Goal: Transaction & Acquisition: Purchase product/service

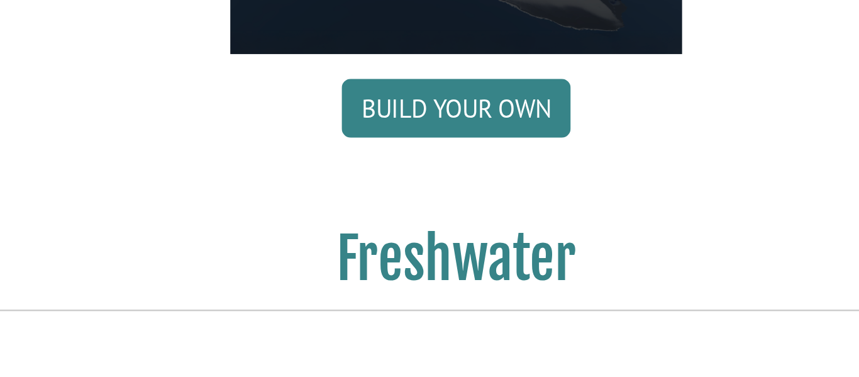
scroll to position [777, 0]
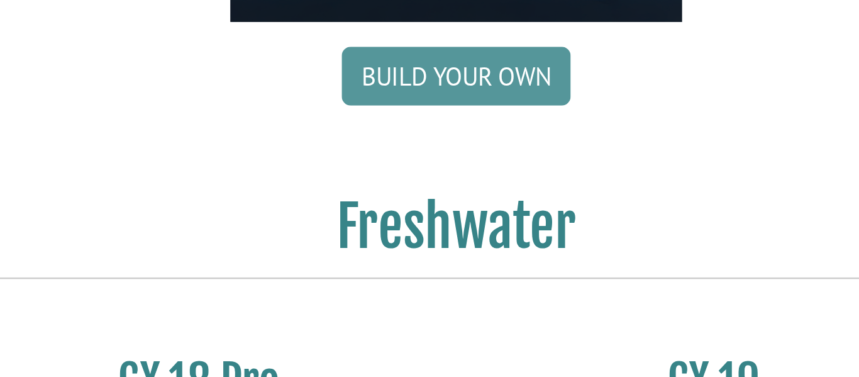
click at [424, 258] on link "Build your own" at bounding box center [429, 254] width 93 height 24
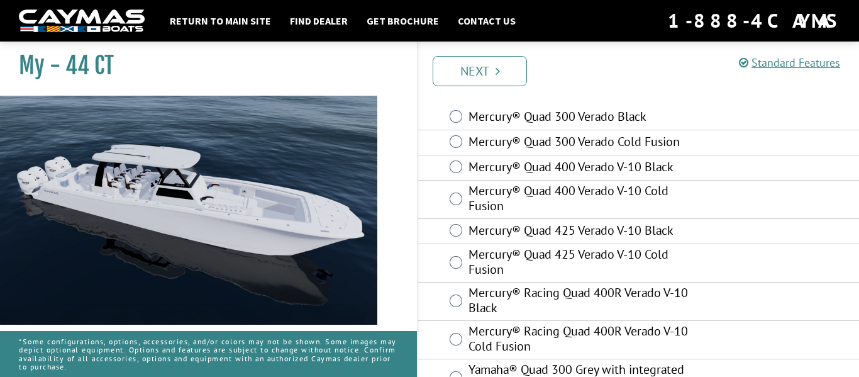
scroll to position [45, 0]
click at [639, 230] on label "Mercury® Quad 425 Verado V-10 Black" at bounding box center [585, 232] width 234 height 18
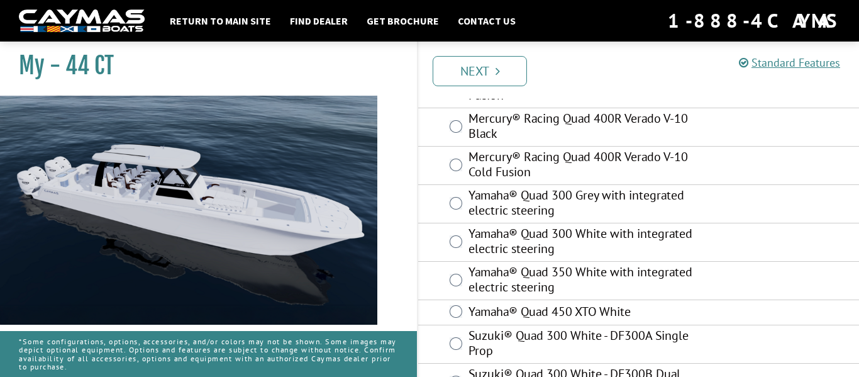
scroll to position [294, 0]
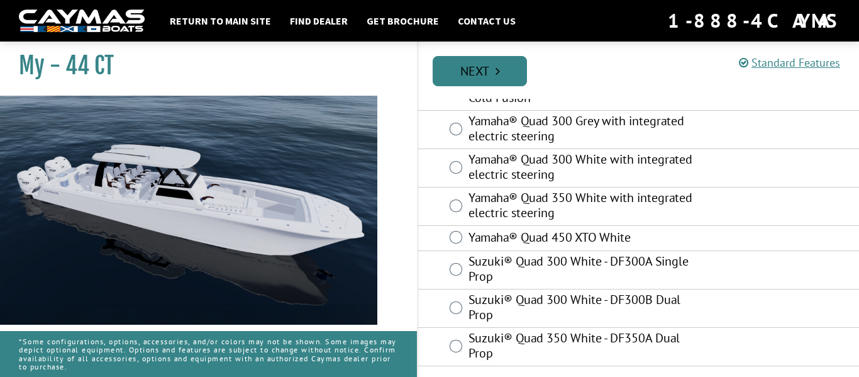
click at [500, 68] on link "Next" at bounding box center [479, 71] width 94 height 30
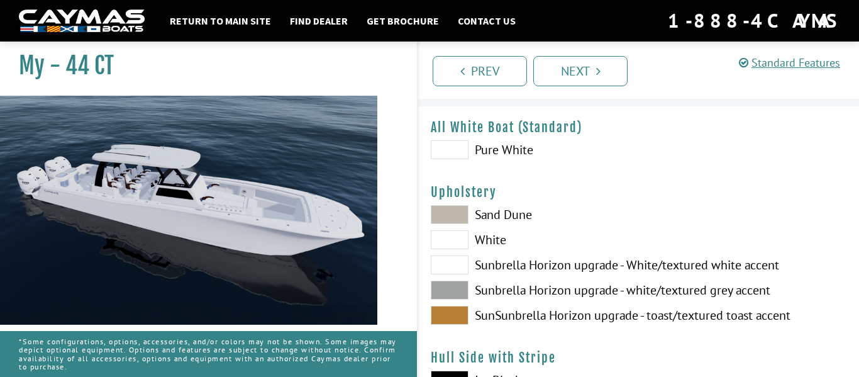
scroll to position [37, 0]
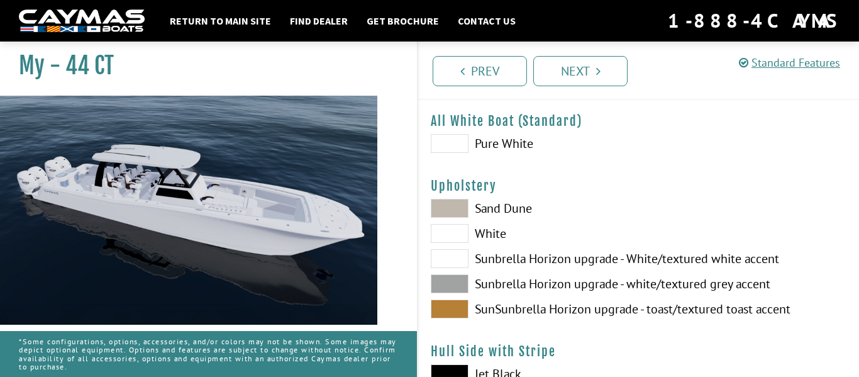
click at [451, 212] on span at bounding box center [450, 208] width 38 height 19
click at [460, 233] on span at bounding box center [450, 233] width 38 height 19
click at [460, 285] on span at bounding box center [450, 283] width 38 height 19
click at [456, 316] on span at bounding box center [450, 308] width 38 height 19
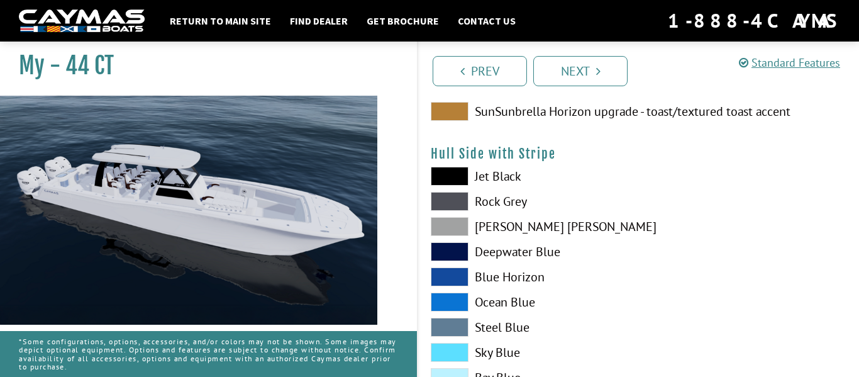
scroll to position [236, 0]
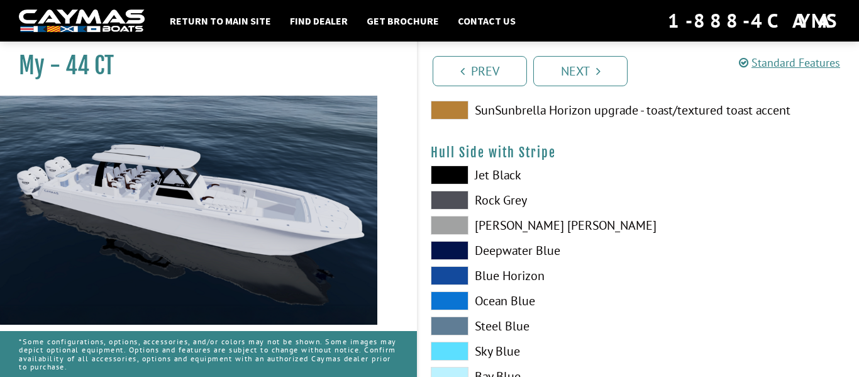
click at [455, 277] on span at bounding box center [450, 275] width 38 height 19
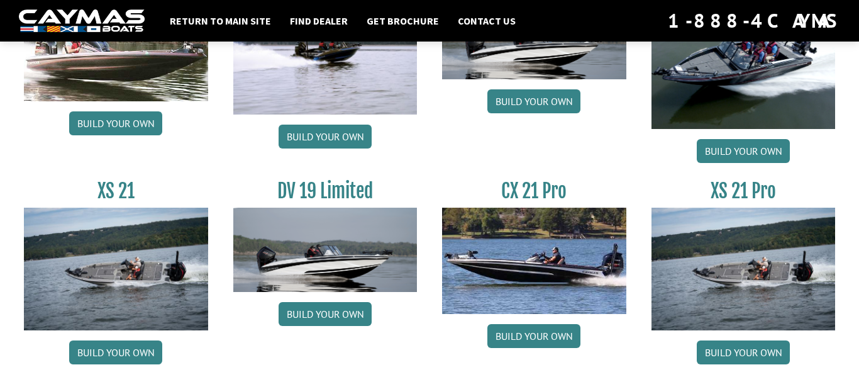
scroll to position [1622, 0]
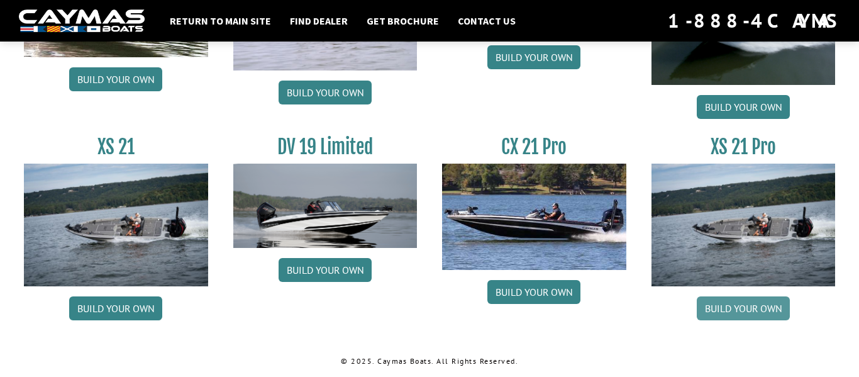
click at [751, 312] on link "Build your own" at bounding box center [742, 308] width 93 height 24
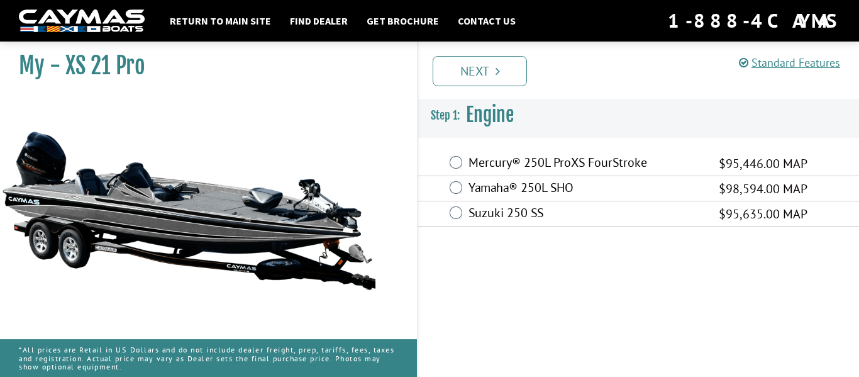
click at [600, 184] on label "Yamaha® 250L SHO" at bounding box center [585, 189] width 234 height 18
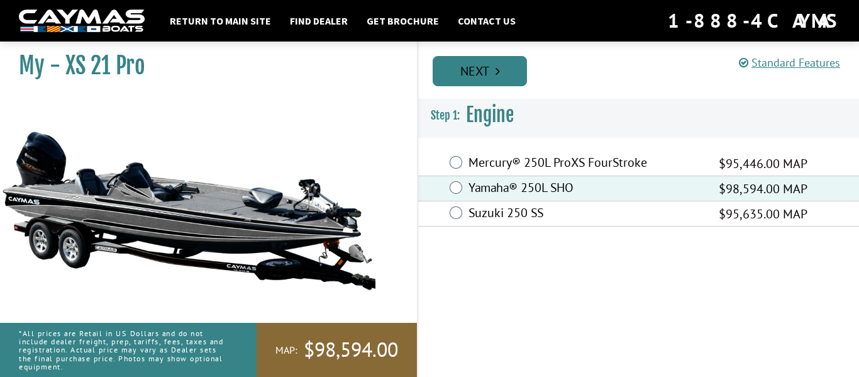
click at [512, 84] on link "Next" at bounding box center [479, 71] width 94 height 30
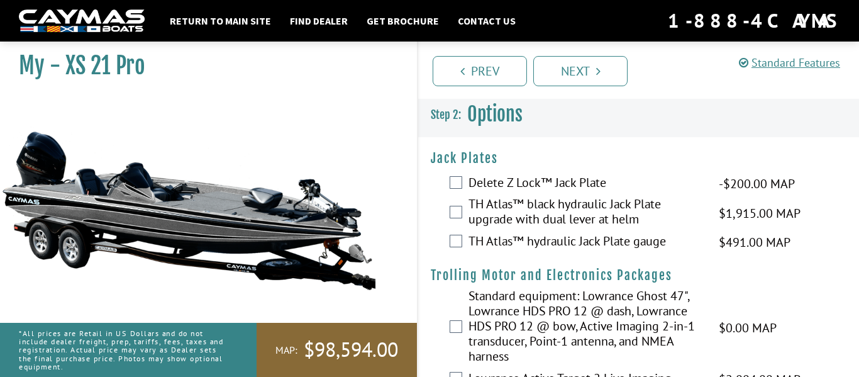
click at [565, 209] on label "TH Atlas™ black hydraulic Jack Plate upgrade with dual lever at helm" at bounding box center [585, 212] width 234 height 33
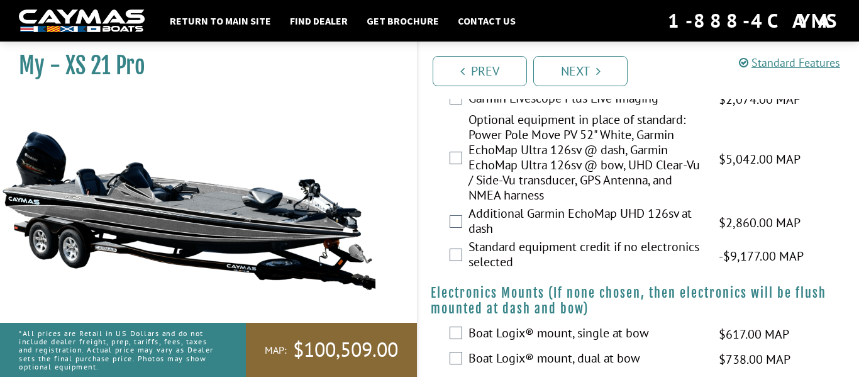
scroll to position [778, 0]
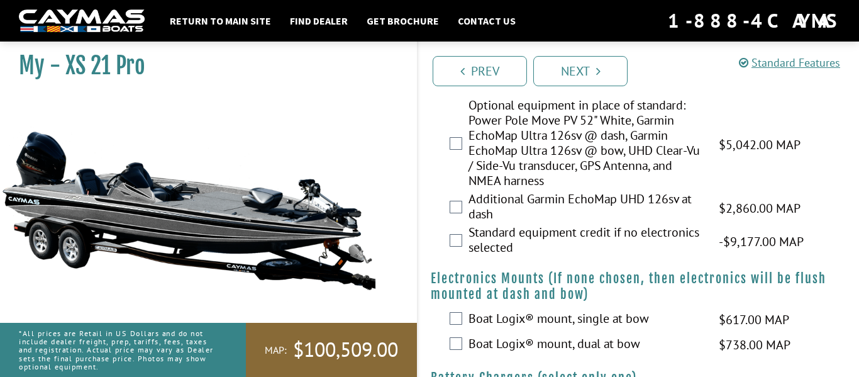
click at [565, 209] on label "Additional Garmin EchoMap UHD 126sv at dash" at bounding box center [585, 207] width 234 height 33
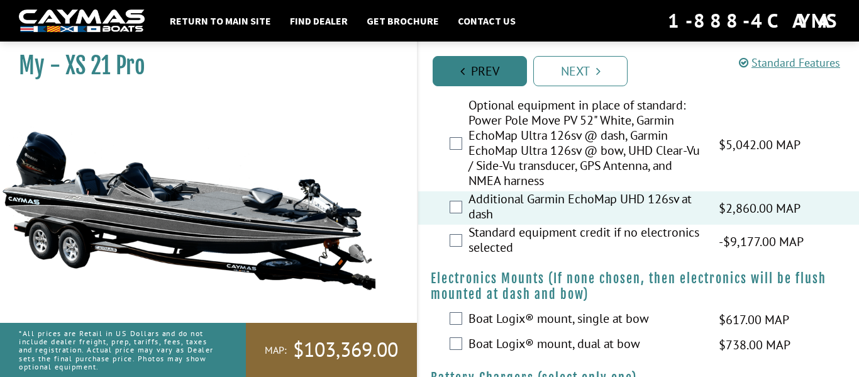
click at [526, 84] on link "Prev" at bounding box center [479, 71] width 94 height 30
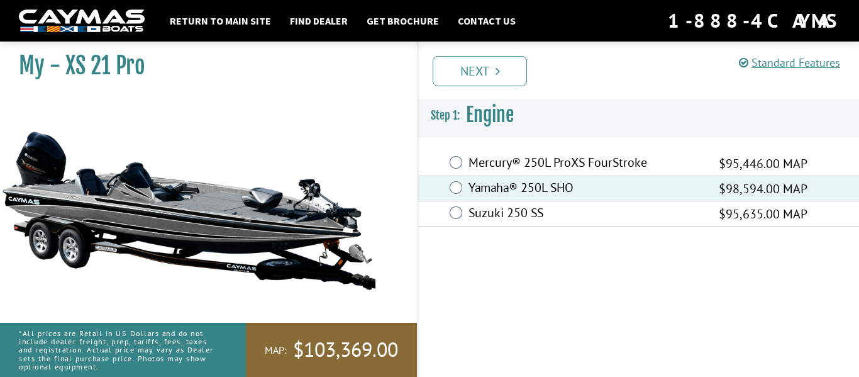
scroll to position [0, 0]
click at [486, 74] on link "Next" at bounding box center [479, 71] width 94 height 30
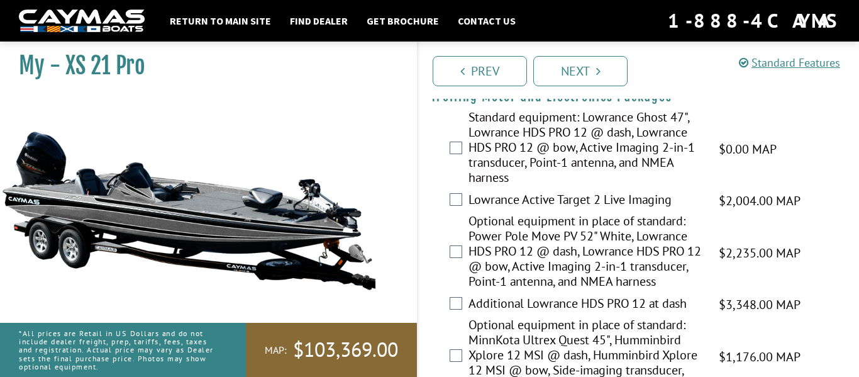
scroll to position [197, 0]
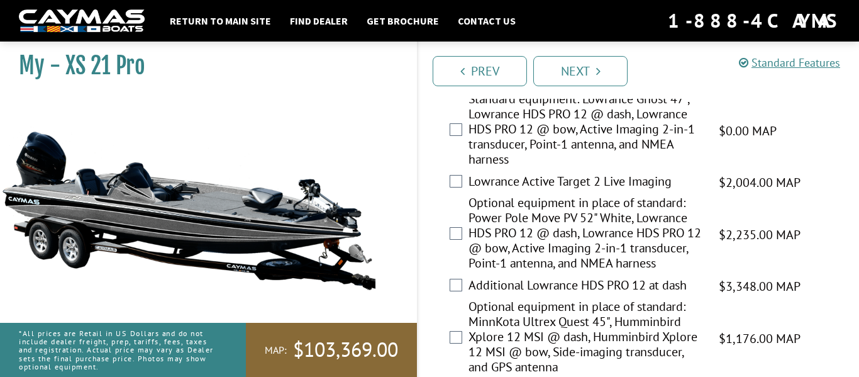
click at [570, 265] on label "Optional equipment in place of standard: Power Pole Move PV 52" White, Lowrance…" at bounding box center [585, 234] width 234 height 79
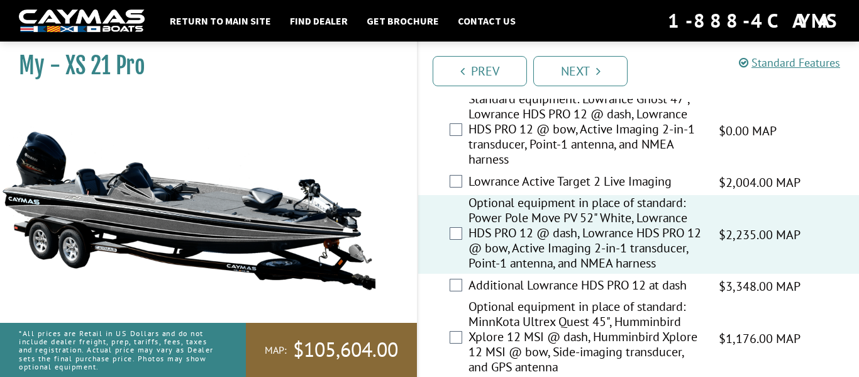
click at [553, 295] on label "Additional Lowrance HDS PRO 12 at dash" at bounding box center [585, 286] width 234 height 18
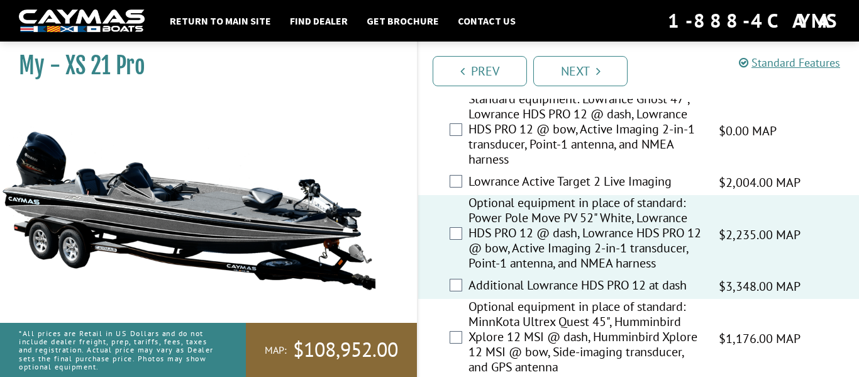
click at [558, 336] on label "Optional equipment in place of standard: MinnKota Ultrex Quest 45", Humminbird …" at bounding box center [585, 338] width 234 height 79
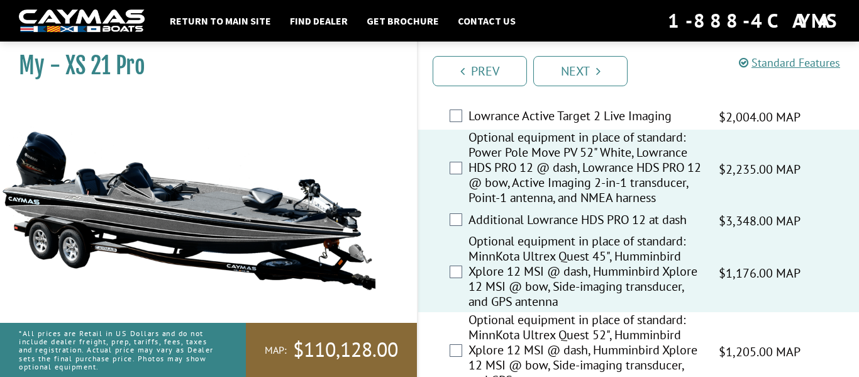
click at [568, 349] on label "Optional equipment in place of standard: MinnKota Ultrex Quest 52", Humminbird …" at bounding box center [585, 351] width 234 height 79
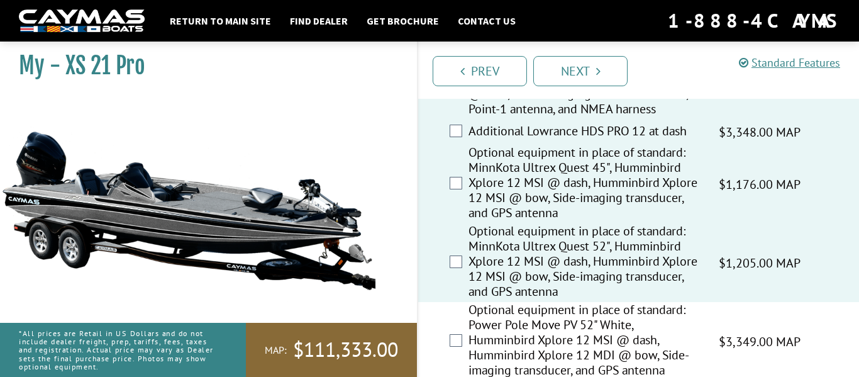
click at [568, 349] on label "Optional equipment in place of standard: Power Pole Move PV 52" White, Humminbi…" at bounding box center [585, 341] width 234 height 79
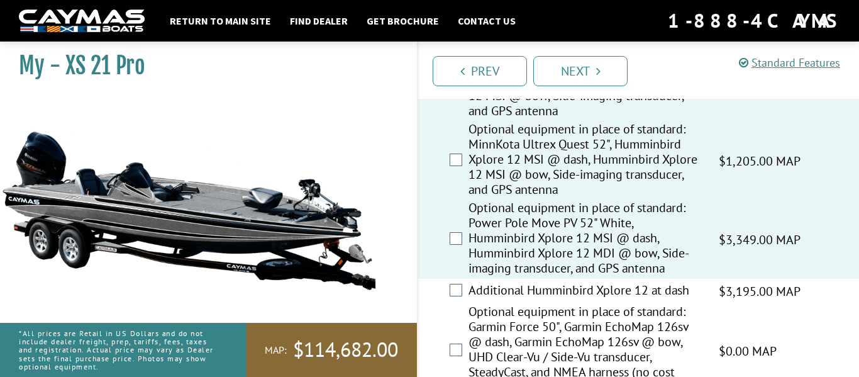
scroll to position [456, 0]
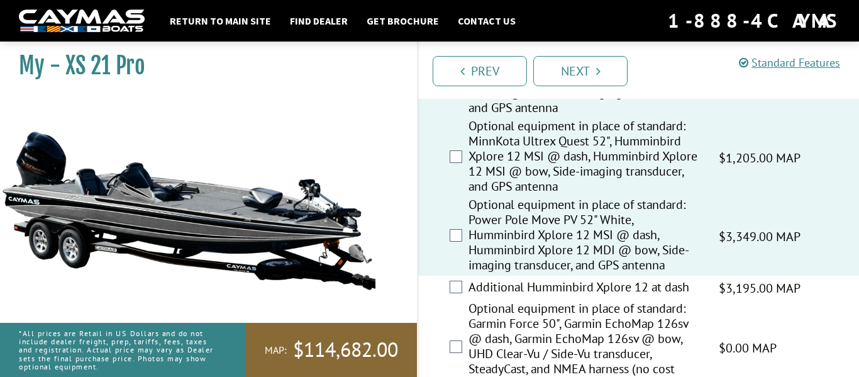
click at [524, 297] on label "Additional Humminbird Xplore 12 at dash" at bounding box center [585, 288] width 234 height 18
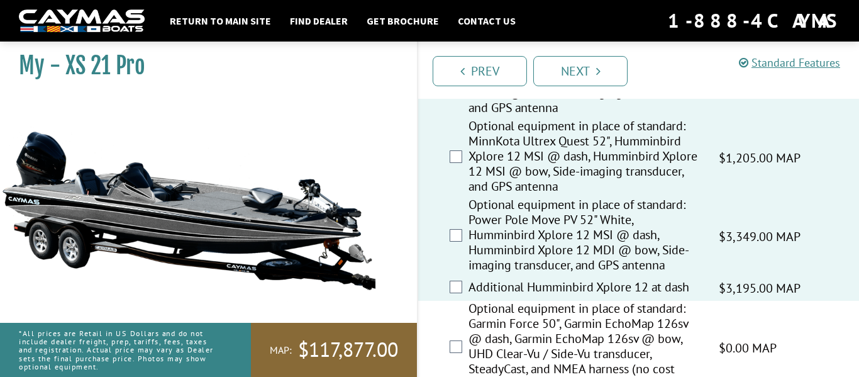
click at [539, 330] on label "Optional equipment in place of standard: Garmin Force 50", Garmin EchoMap 126sv…" at bounding box center [585, 347] width 234 height 94
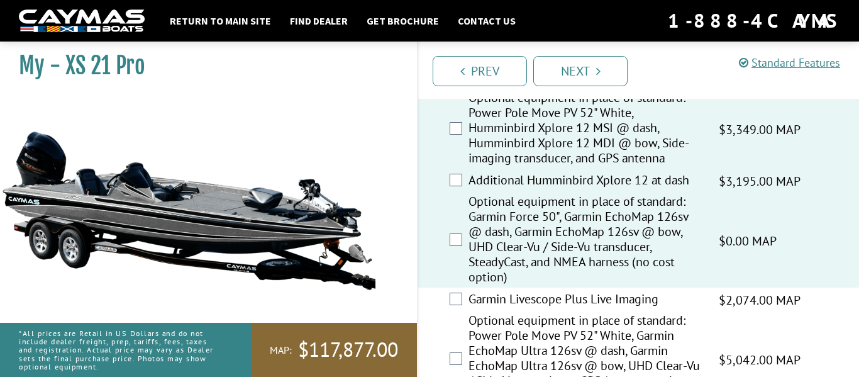
scroll to position [563, 0]
click at [552, 309] on label "Garmin Livescope Plus Live Imaging" at bounding box center [585, 299] width 234 height 18
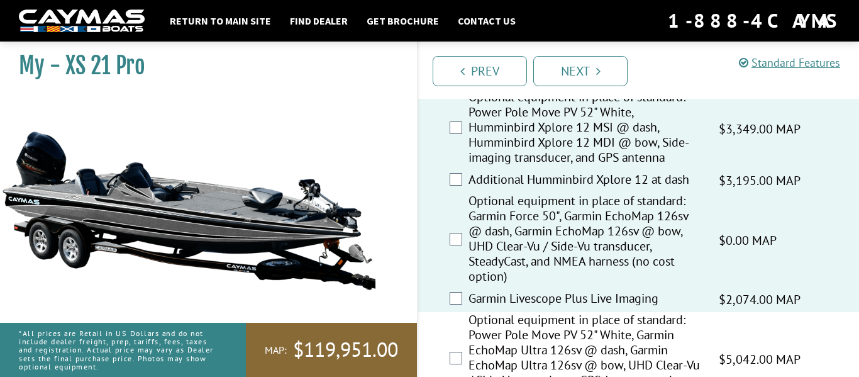
click at [578, 341] on label "Optional equipment in place of standard: Power Pole Move PV 52" White, Garmin E…" at bounding box center [585, 359] width 234 height 94
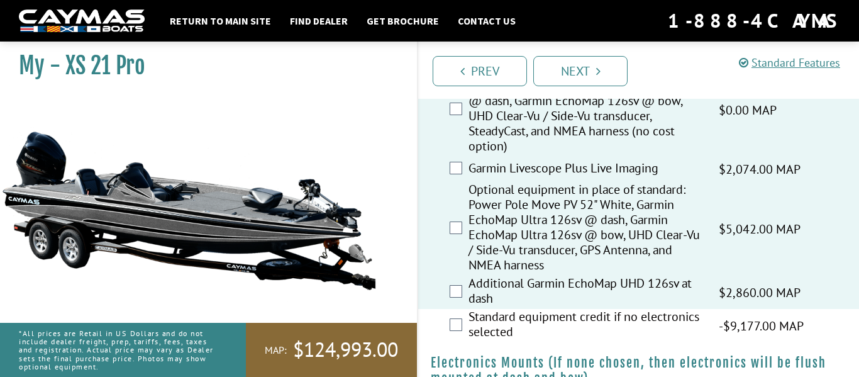
scroll to position [694, 0]
click at [573, 333] on label "Standard equipment credit if no electronics selected" at bounding box center [585, 324] width 234 height 33
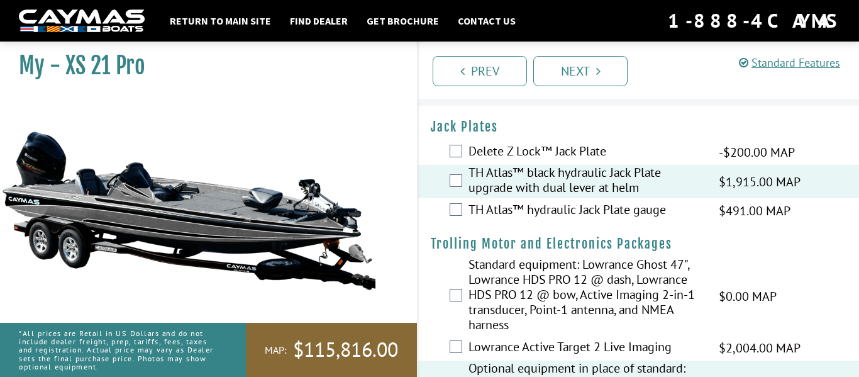
scroll to position [30, 0]
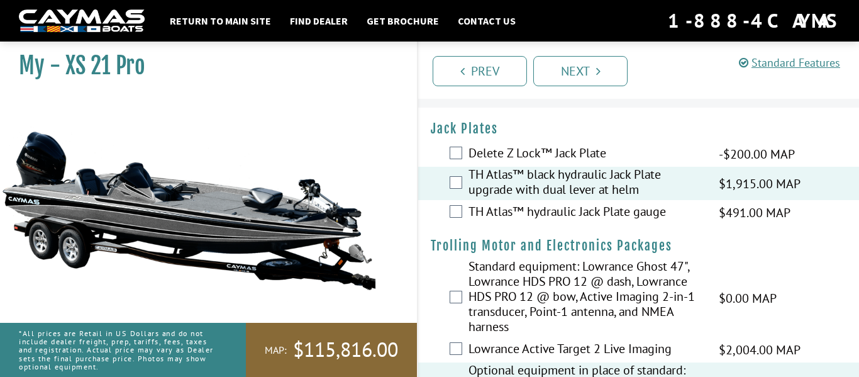
click at [553, 309] on label "Standard equipment: Lowrance Ghost 47", Lowrance HDS PRO 12 @ dash, Lowrance HD…" at bounding box center [585, 297] width 234 height 79
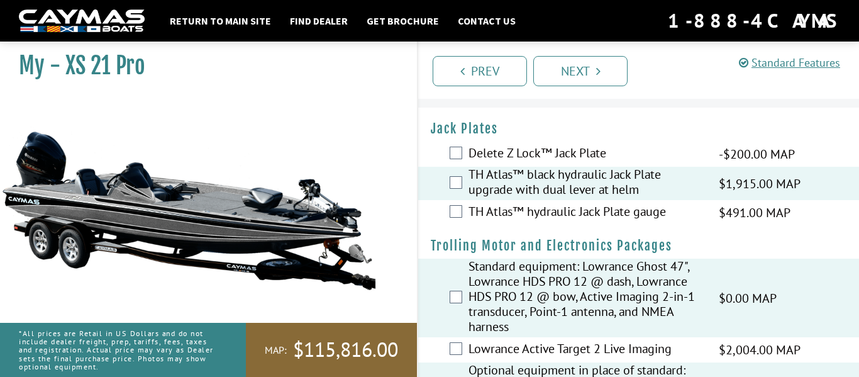
click at [570, 353] on label "Lowrance Active Target 2 Live Imaging" at bounding box center [585, 350] width 234 height 18
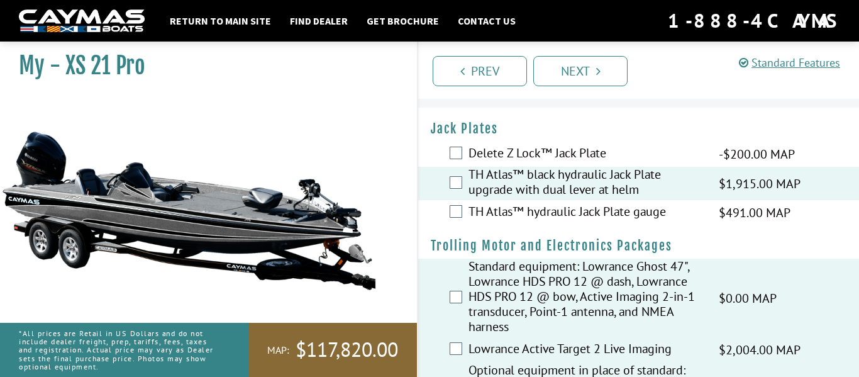
click at [532, 209] on label "TH Atlas™ hydraulic Jack Plate gauge" at bounding box center [585, 213] width 234 height 18
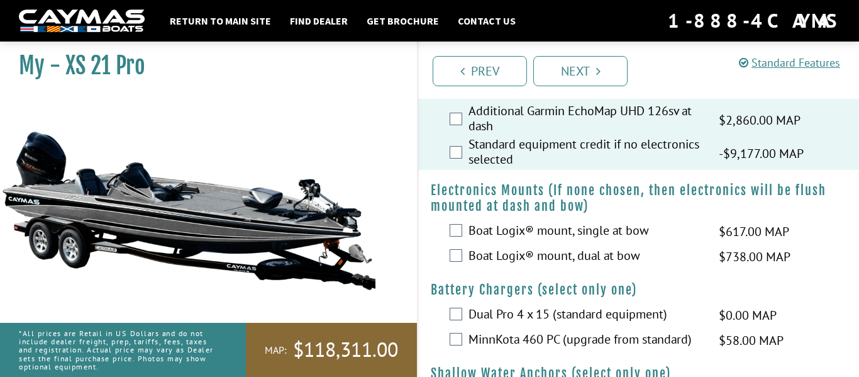
scroll to position [869, 0]
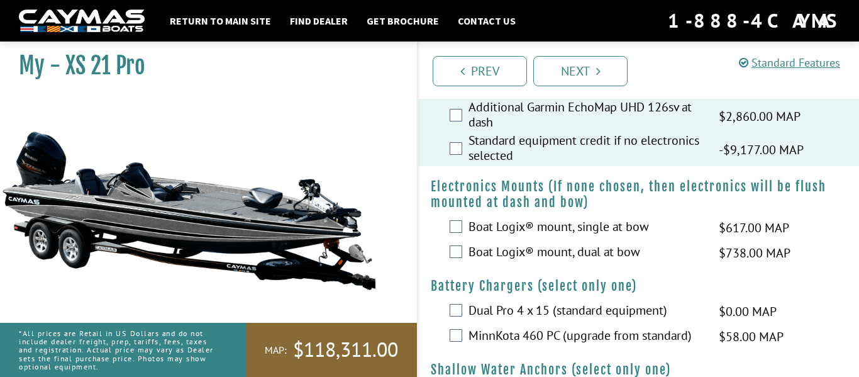
click at [529, 237] on label "Boat Logix® mount, single at bow" at bounding box center [585, 228] width 234 height 18
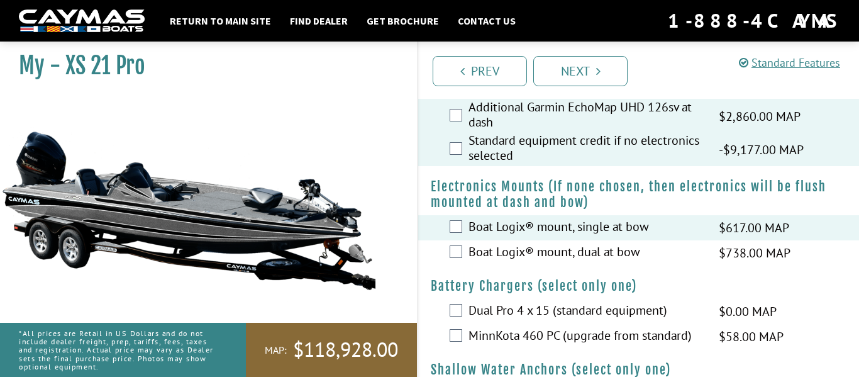
click at [546, 262] on label "Boat Logix® mount, dual at bow" at bounding box center [585, 253] width 234 height 18
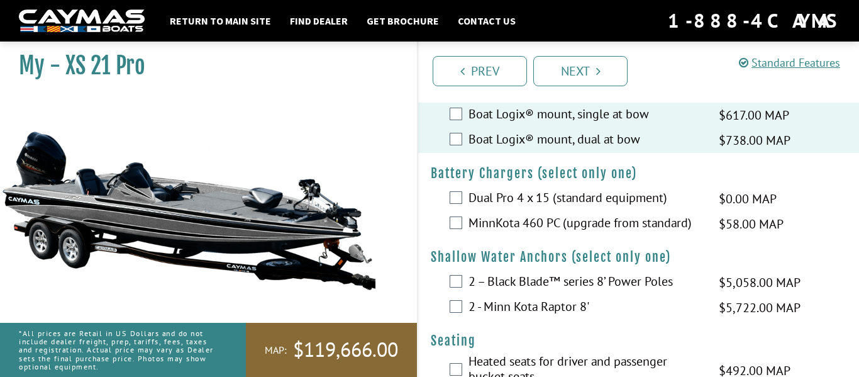
scroll to position [983, 0]
click at [522, 233] on label "MinnKota 460 PC (upgrade from standard)" at bounding box center [585, 223] width 234 height 18
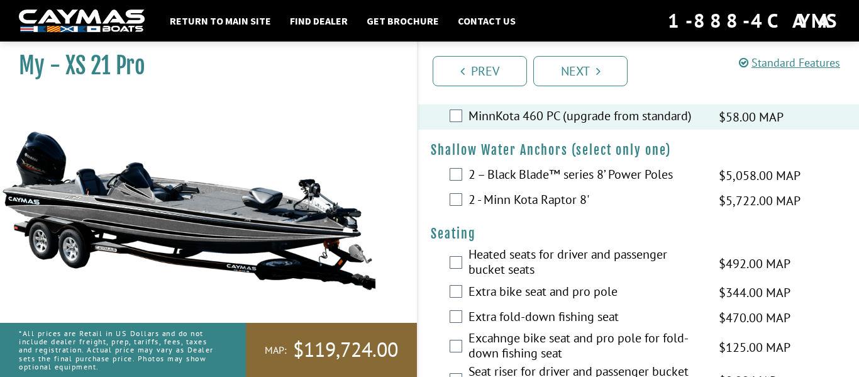
scroll to position [1092, 0]
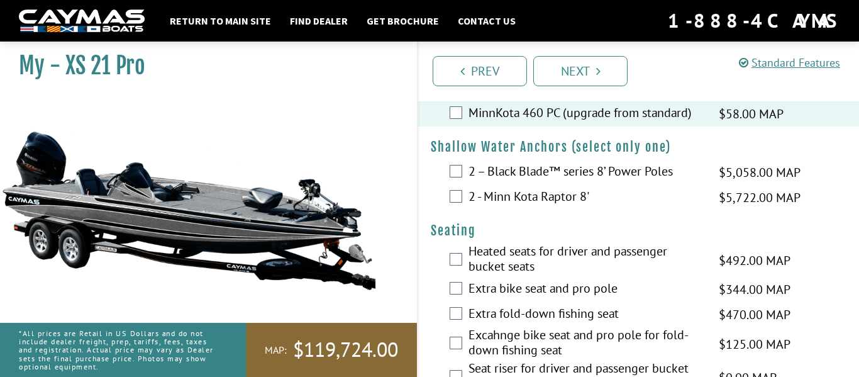
click at [532, 207] on label "2 - Minn Kota Raptor 8'" at bounding box center [585, 198] width 234 height 18
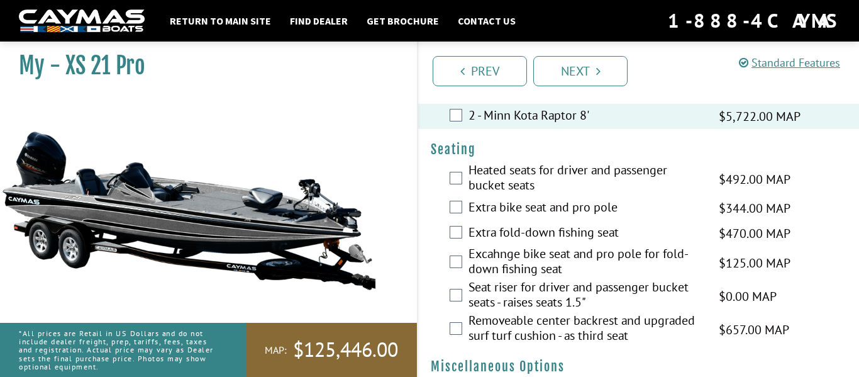
scroll to position [1174, 0]
click at [488, 194] on label "Heated seats for driver and passenger bucket seats" at bounding box center [585, 177] width 234 height 33
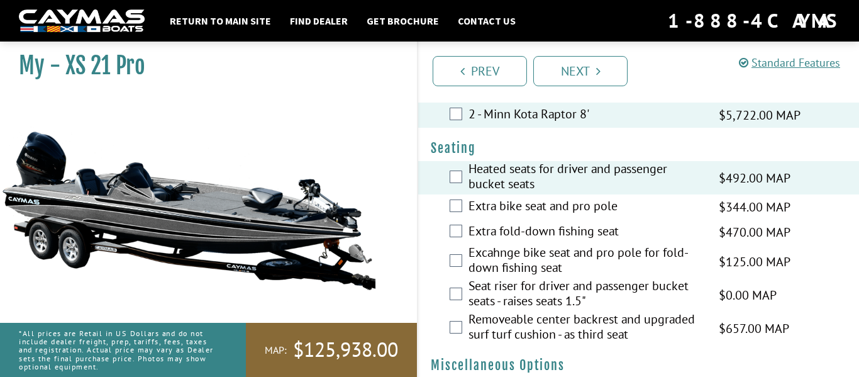
click at [509, 216] on label "Extra bike seat and pro pole" at bounding box center [585, 207] width 234 height 18
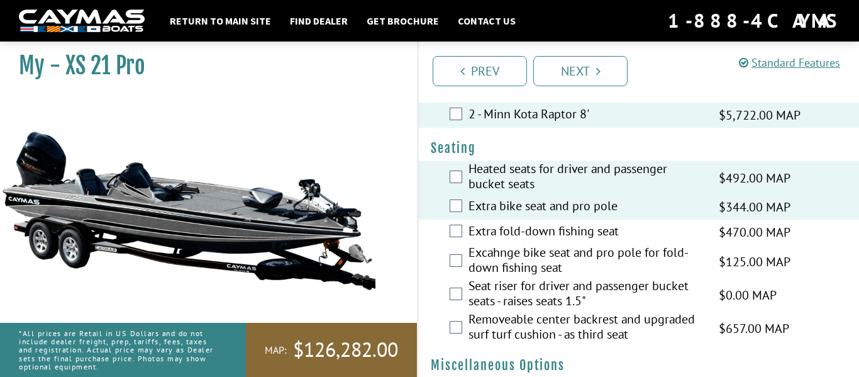
click at [522, 241] on label "Extra fold-down fishing seat" at bounding box center [585, 232] width 234 height 18
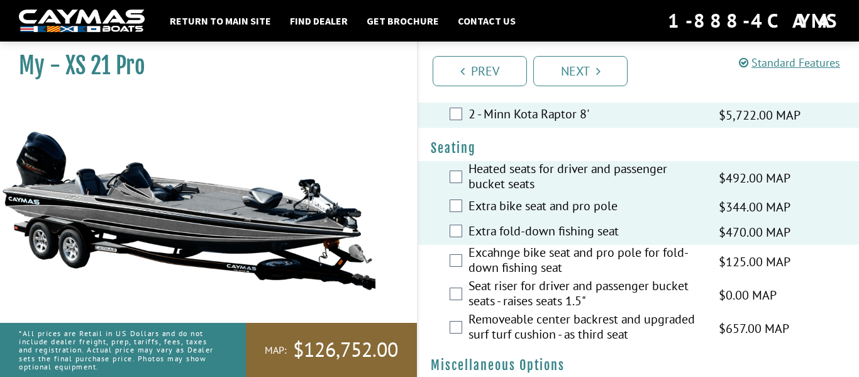
click at [542, 265] on label "Excahnge bike seat and pro pole for fold-down fishing seat" at bounding box center [585, 261] width 234 height 33
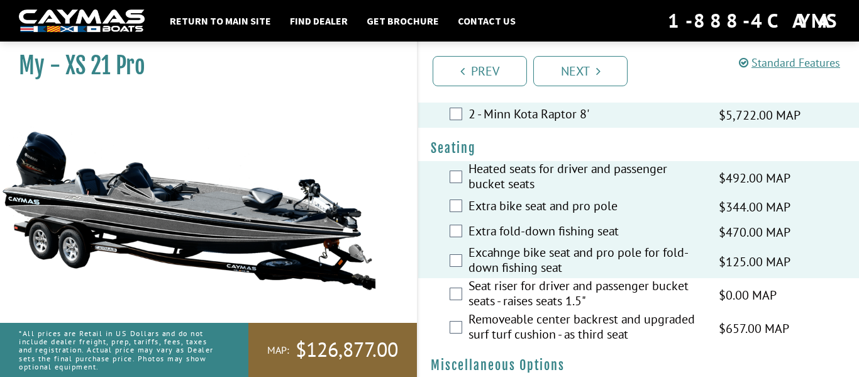
click at [566, 308] on label "Seat riser for driver and passenger bucket seats - raises seats 1.5"" at bounding box center [585, 294] width 234 height 33
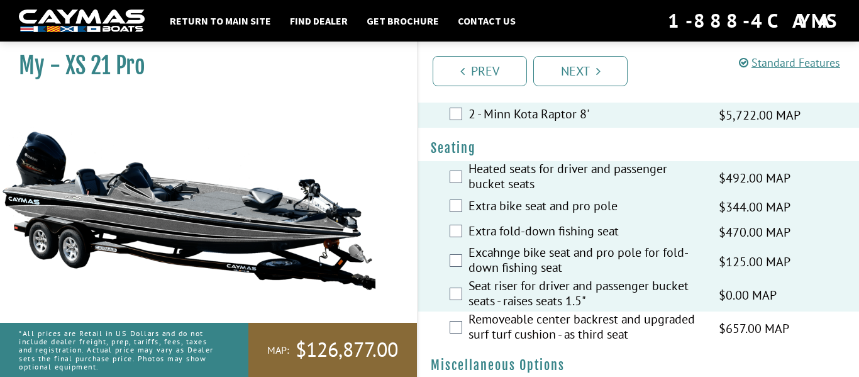
click at [580, 337] on label "Removeable center backrest and upgraded surf turf cushion - as third seat" at bounding box center [585, 327] width 234 height 33
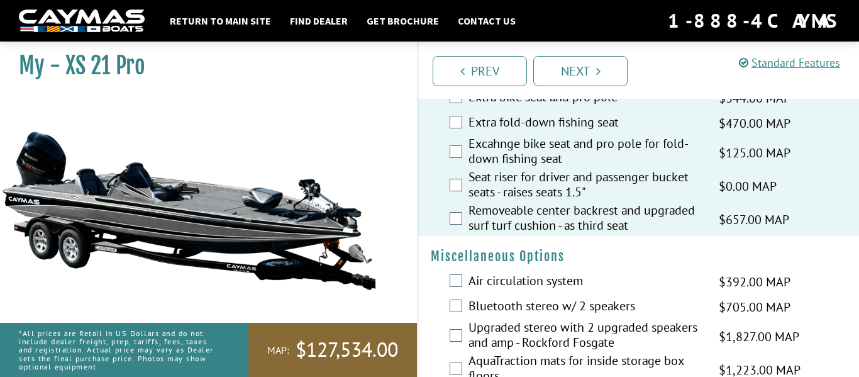
scroll to position [1284, 0]
click at [513, 290] on label "Air circulation system" at bounding box center [585, 281] width 234 height 18
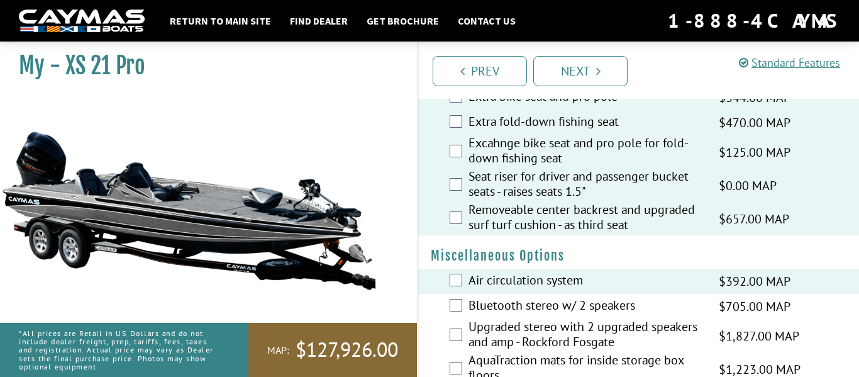
click at [530, 316] on label "Bluetooth stereo w/ 2 speakers" at bounding box center [585, 306] width 234 height 18
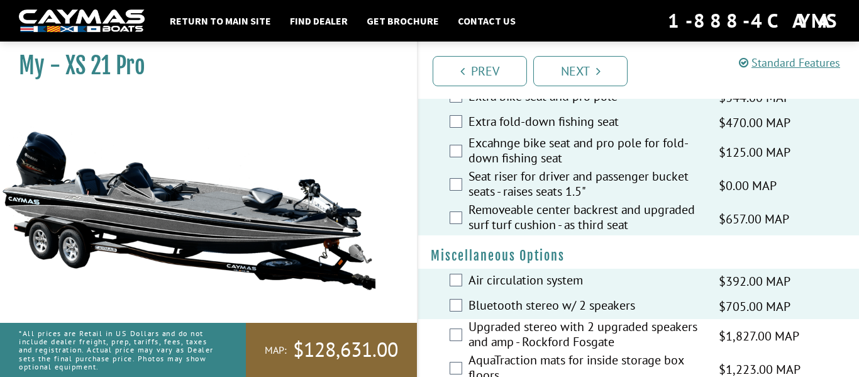
click at [545, 346] on label "Upgraded stereo with 2 upgraded speakers and amp - Rockford Fosgate" at bounding box center [585, 335] width 234 height 33
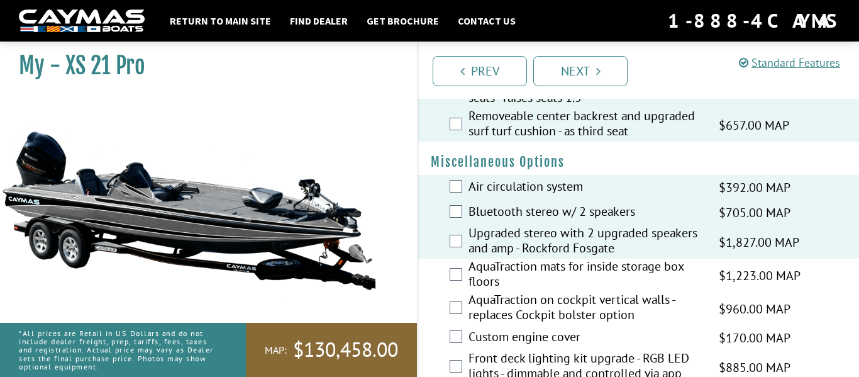
scroll to position [1380, 0]
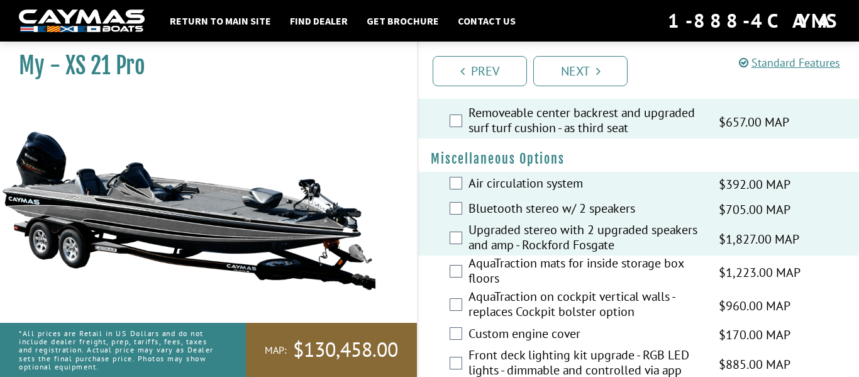
click at [485, 284] on label "AquaTraction mats for inside storage box floors" at bounding box center [585, 271] width 234 height 33
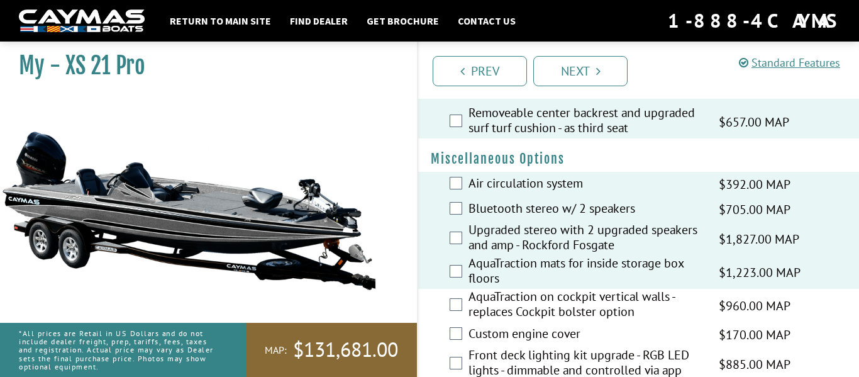
click at [517, 318] on label "AquaTraction on cockpit vertical walls - replaces Cockpit bolster option" at bounding box center [585, 305] width 234 height 33
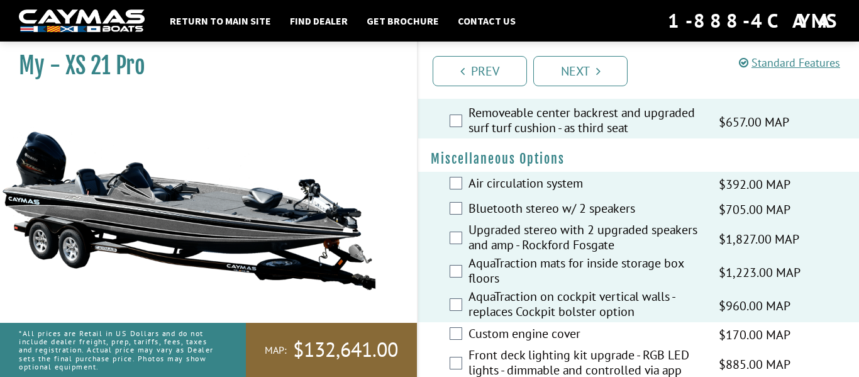
click at [526, 344] on label "Custom engine cover" at bounding box center [585, 335] width 234 height 18
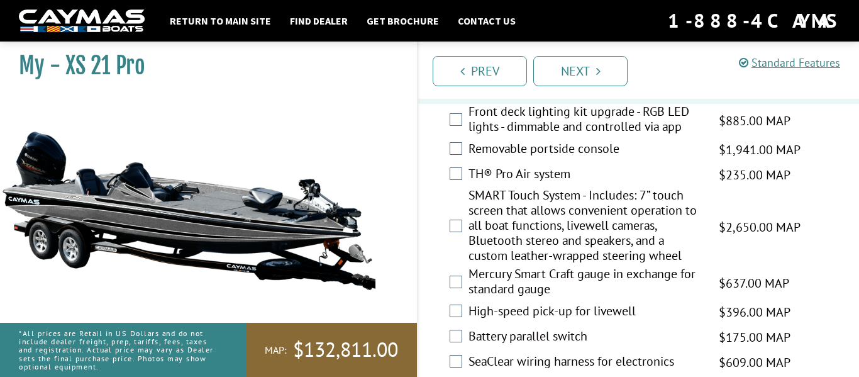
scroll to position [1624, 0]
click at [506, 133] on label "Front deck lighting kit upgrade - RGB LED lights - dimmable and controlled via …" at bounding box center [585, 119] width 234 height 33
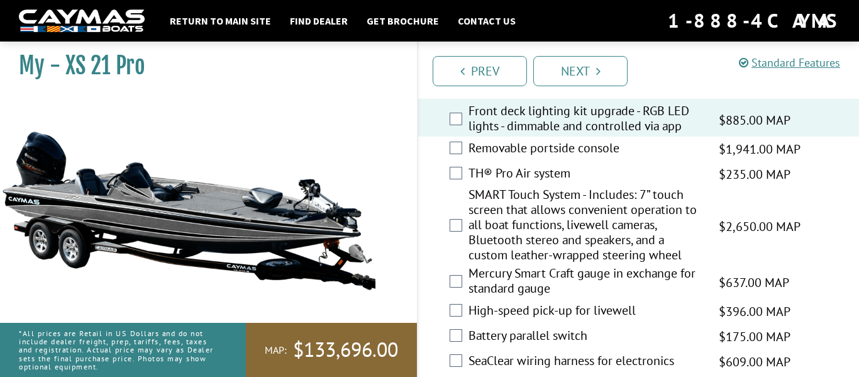
click at [519, 158] on label "Removable portside console" at bounding box center [585, 149] width 234 height 18
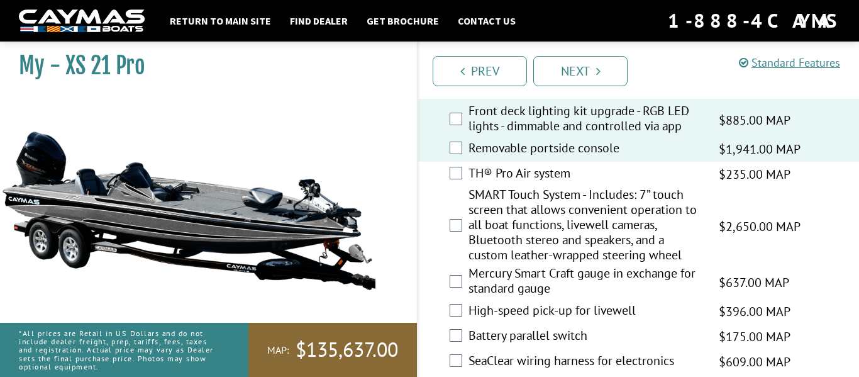
click at [532, 184] on label "TH® Pro Air system" at bounding box center [585, 174] width 234 height 18
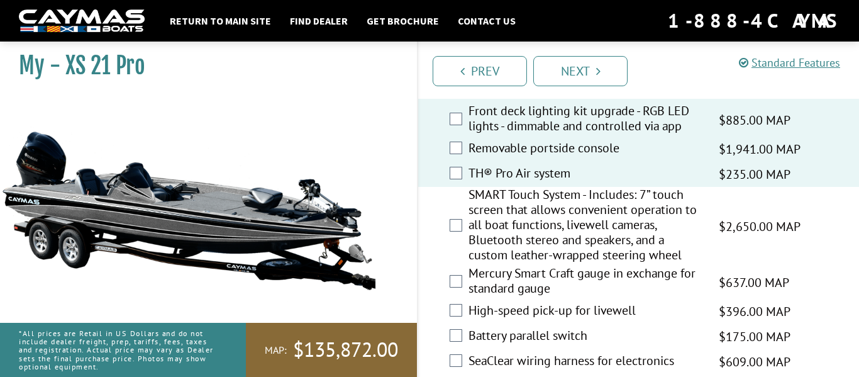
click at [553, 233] on label "SMART Touch System - Includes: 7” touch screen that allows convenient operation…" at bounding box center [585, 226] width 234 height 79
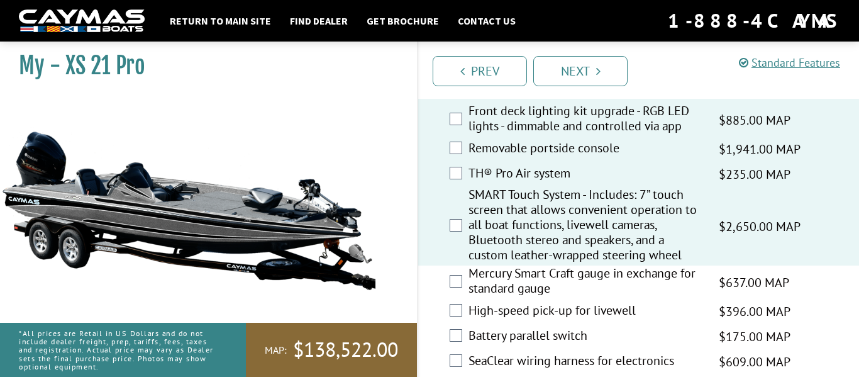
click at [562, 287] on label "Mercury Smart Craft gauge in exchange for standard gauge" at bounding box center [585, 281] width 234 height 33
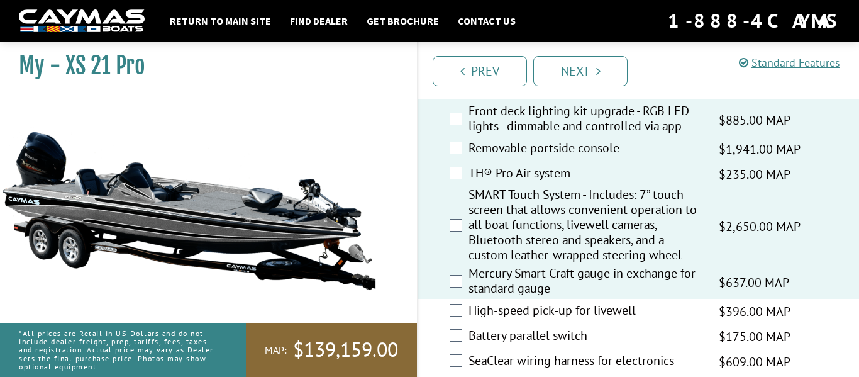
click at [572, 321] on label "High-speed pick-up for livewell" at bounding box center [585, 311] width 234 height 18
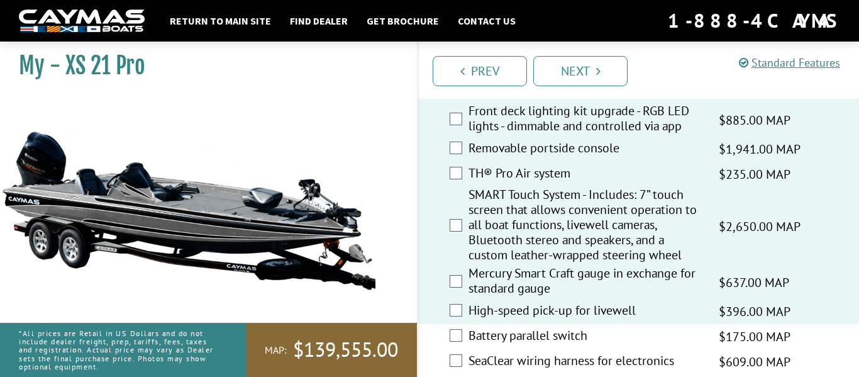
click at [579, 346] on label "Battery parallel switch" at bounding box center [585, 337] width 234 height 18
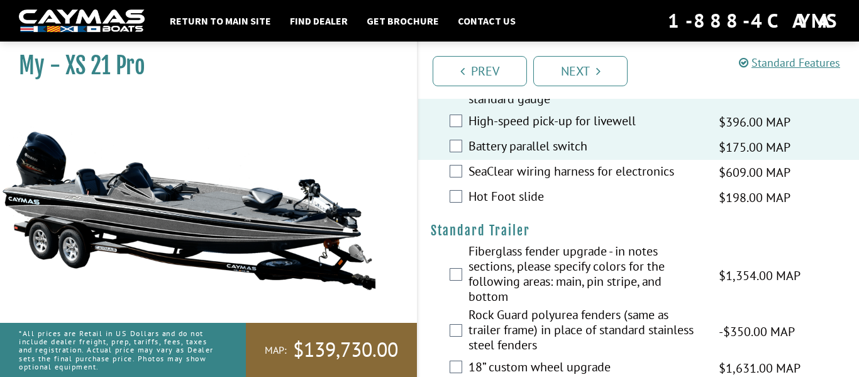
scroll to position [1815, 0]
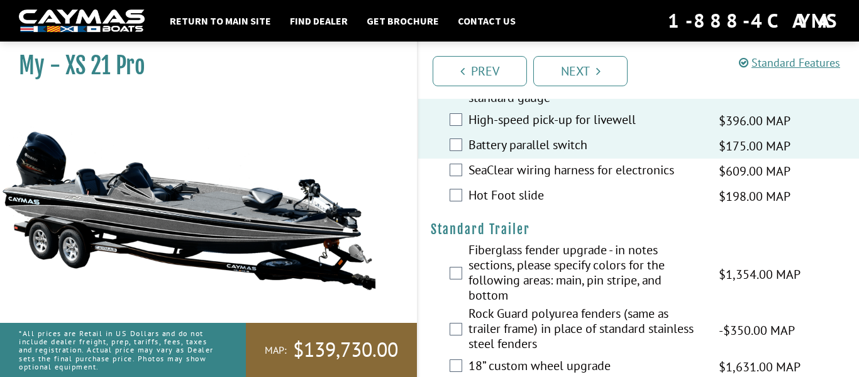
click at [531, 180] on label "SeaClear wiring harness for electronics" at bounding box center [585, 171] width 234 height 18
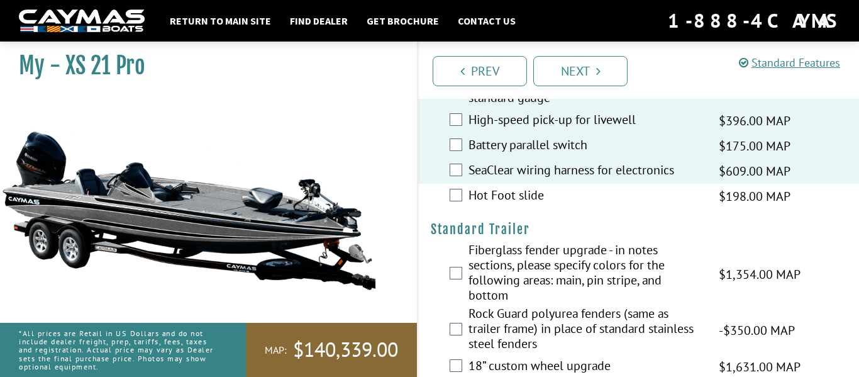
click at [537, 206] on label "Hot Foot slide" at bounding box center [585, 196] width 234 height 18
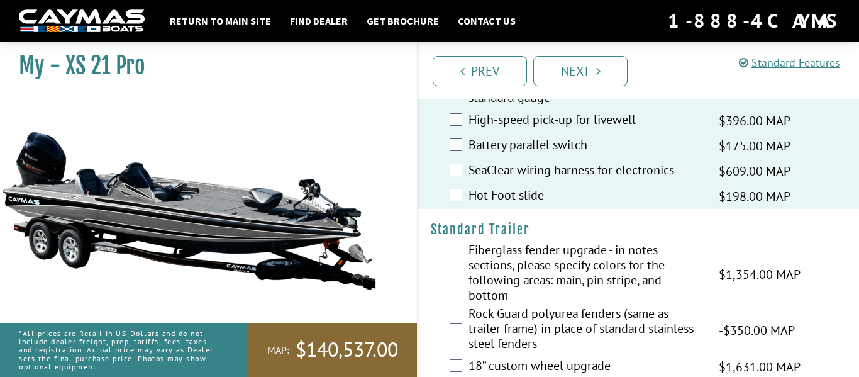
click at [555, 264] on label "Fiberglass fender upgrade - in notes sections, please specify colors for the fo…" at bounding box center [585, 273] width 234 height 63
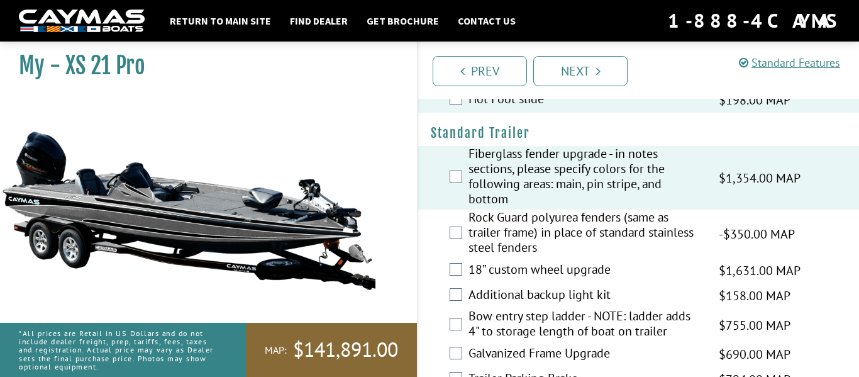
scroll to position [1913, 0]
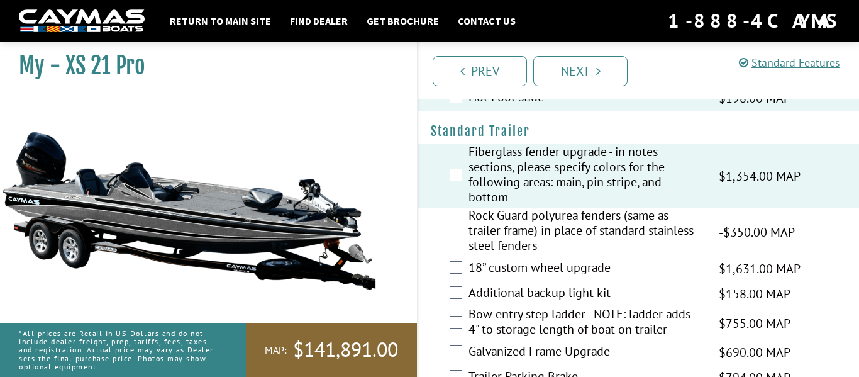
click at [543, 234] on label "Rock Guard polyurea fenders (same as trailer frame) in place of standard stainl…" at bounding box center [585, 231] width 234 height 48
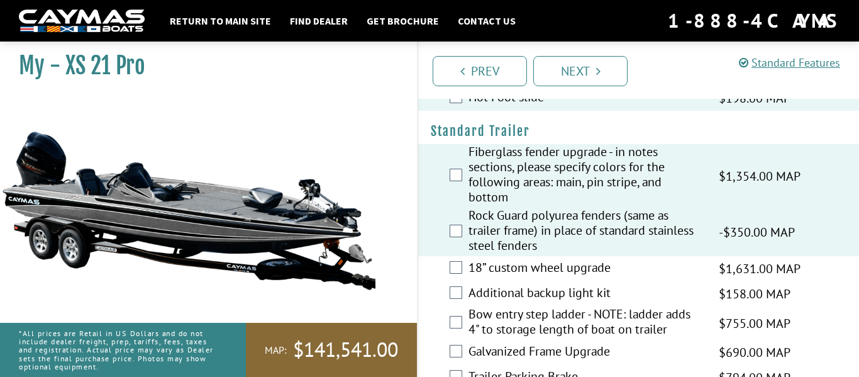
click at [553, 278] on label "18” custom wheel upgrade" at bounding box center [585, 269] width 234 height 18
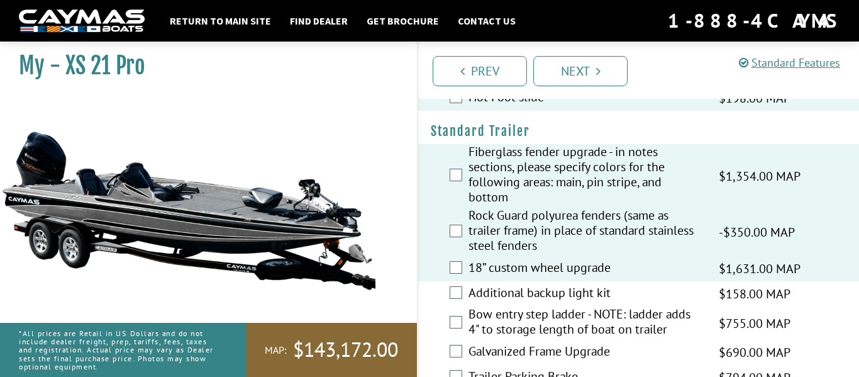
click at [564, 303] on label "Additional backup light kit" at bounding box center [585, 294] width 234 height 18
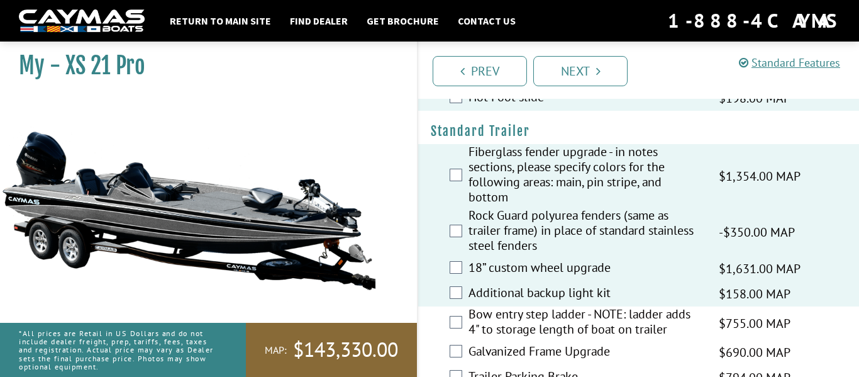
click at [583, 336] on label "Bow entry step ladder - NOTE: ladder adds 4" to storage length of boat on trail…" at bounding box center [585, 322] width 234 height 33
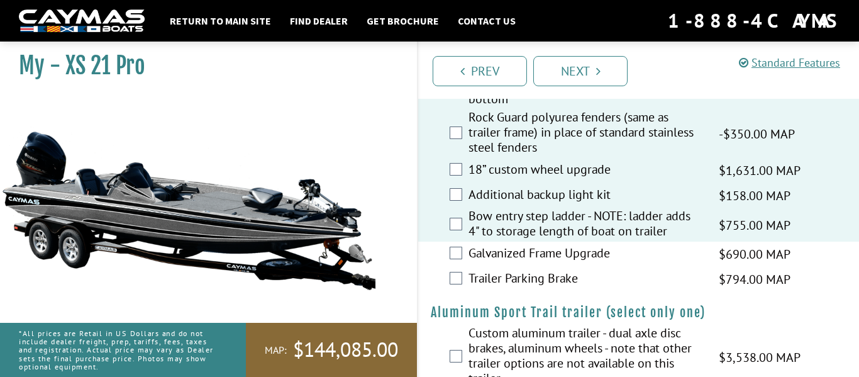
scroll to position [2010, 0]
click at [547, 264] on label "Galvanized Frame Upgrade" at bounding box center [585, 255] width 234 height 18
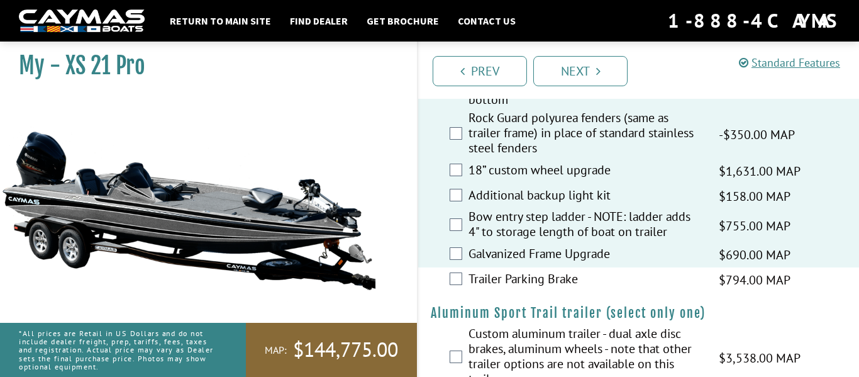
click at [553, 289] on label "Trailer Parking Brake" at bounding box center [585, 280] width 234 height 18
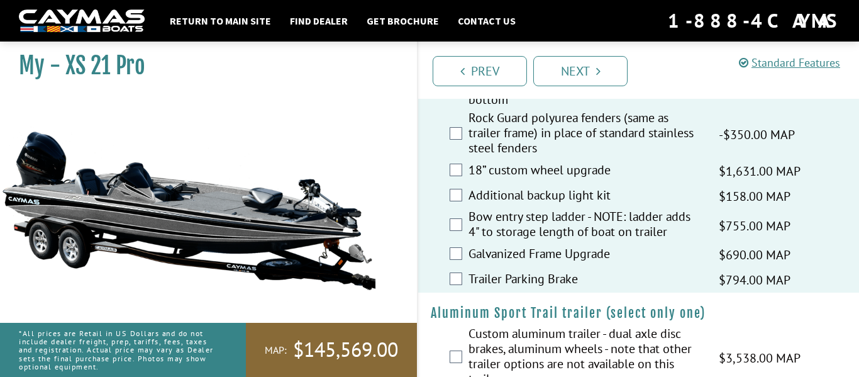
click at [563, 158] on label "Rock Guard polyurea fenders (same as trailer frame) in place of standard stainl…" at bounding box center [585, 134] width 234 height 48
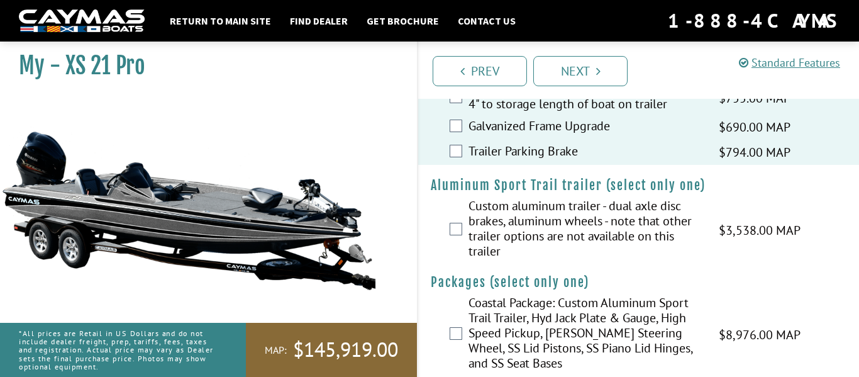
scroll to position [2174, 0]
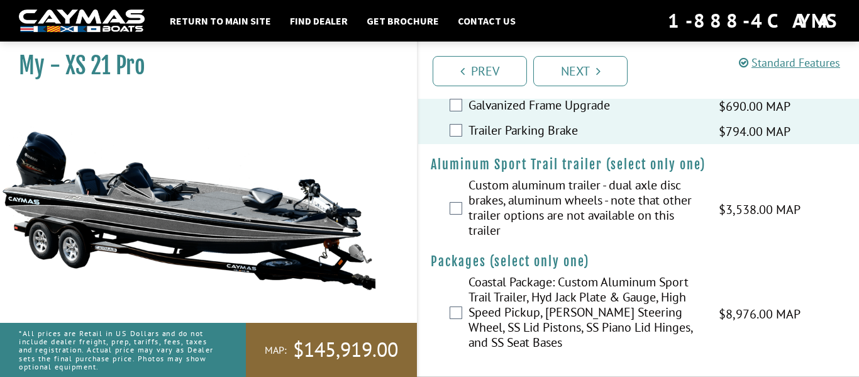
click at [570, 208] on label "Custom aluminum trailer - dual axle disc brakes, aluminum wheels - note that ot…" at bounding box center [585, 208] width 234 height 63
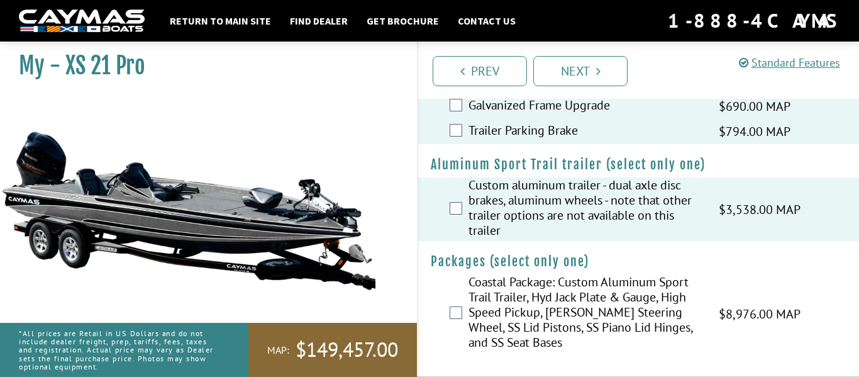
click at [504, 306] on label "Coastal Package: Custom Aluminum Sport Trail Trailer, Hyd Jack Plate & Gauge, H…" at bounding box center [585, 313] width 234 height 79
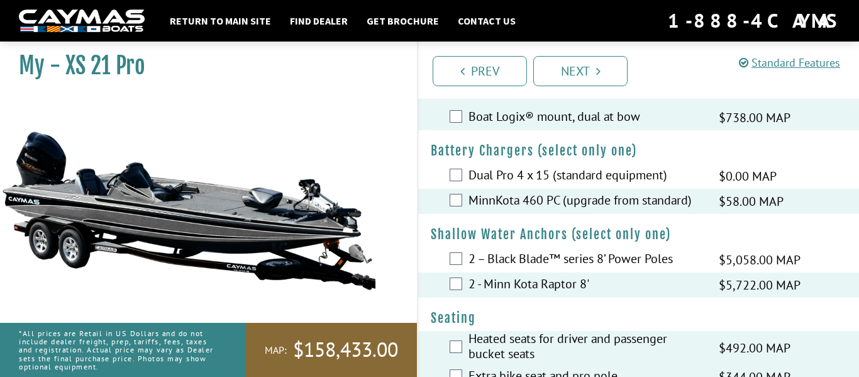
scroll to position [1002, 0]
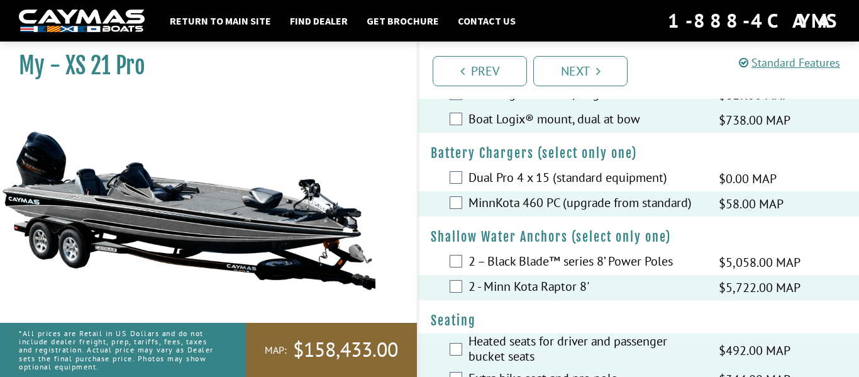
click at [477, 272] on label "2 – Black Blade™ series 8’ Power Poles" at bounding box center [585, 262] width 234 height 18
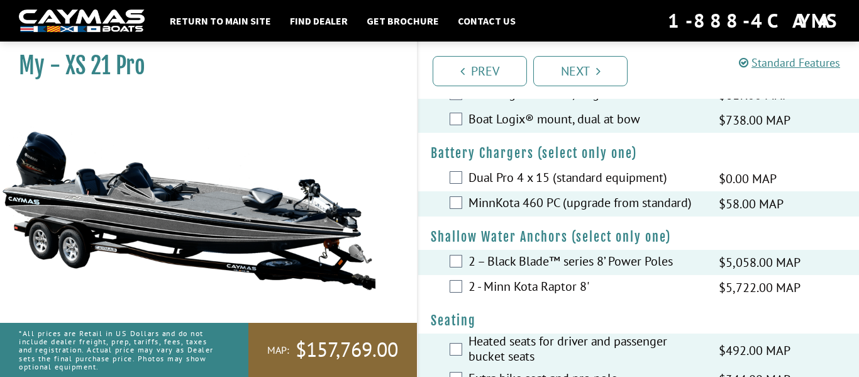
click at [495, 297] on label "2 - Minn Kota Raptor 8'" at bounding box center [585, 287] width 234 height 18
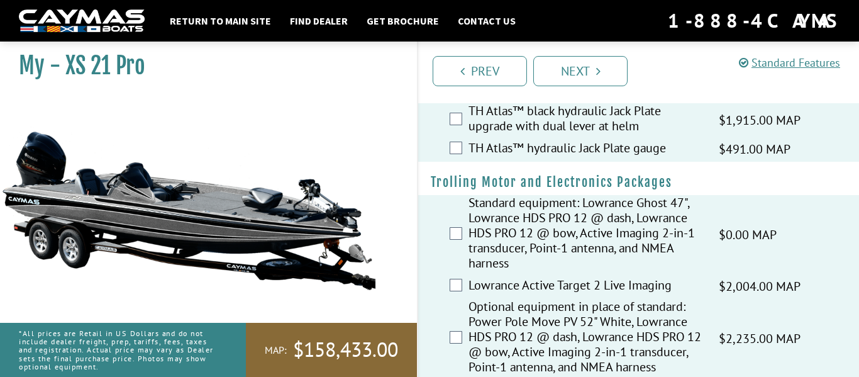
scroll to position [0, 0]
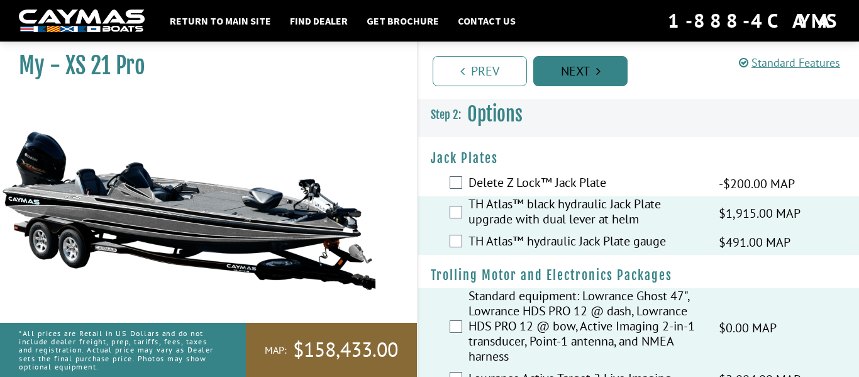
click at [584, 75] on link "Next" at bounding box center [580, 71] width 94 height 30
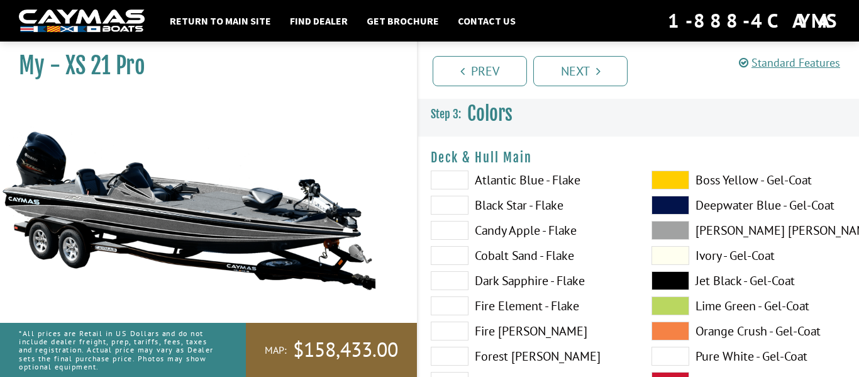
click at [537, 177] on label "Atlantic Blue - Flake" at bounding box center [528, 179] width 195 height 19
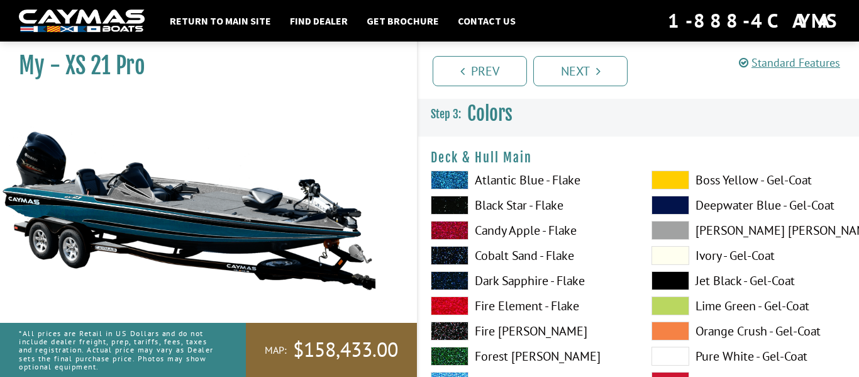
click at [451, 170] on span at bounding box center [450, 179] width 38 height 19
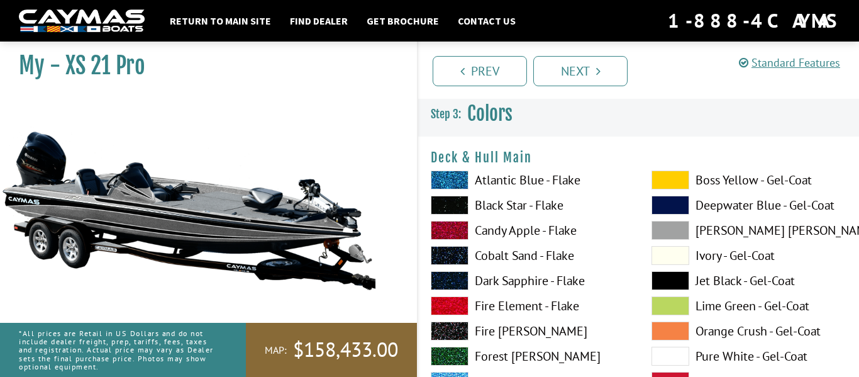
click at [458, 206] on span at bounding box center [450, 204] width 38 height 19
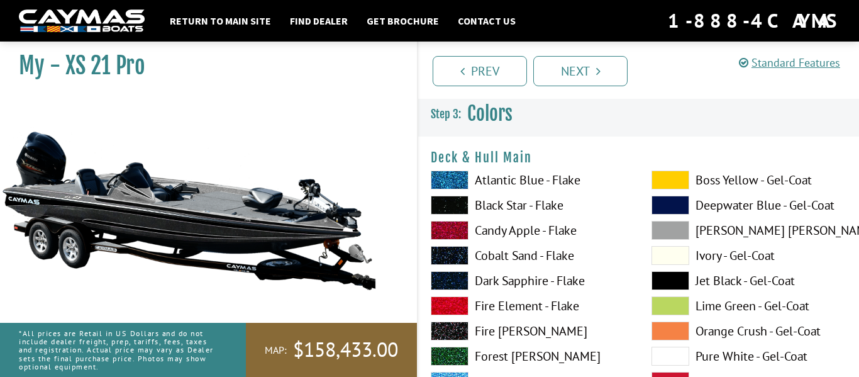
click at [444, 179] on span at bounding box center [450, 179] width 38 height 19
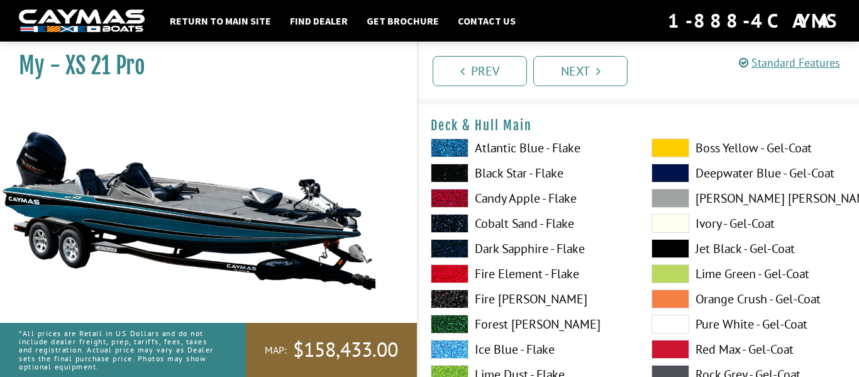
scroll to position [33, 0]
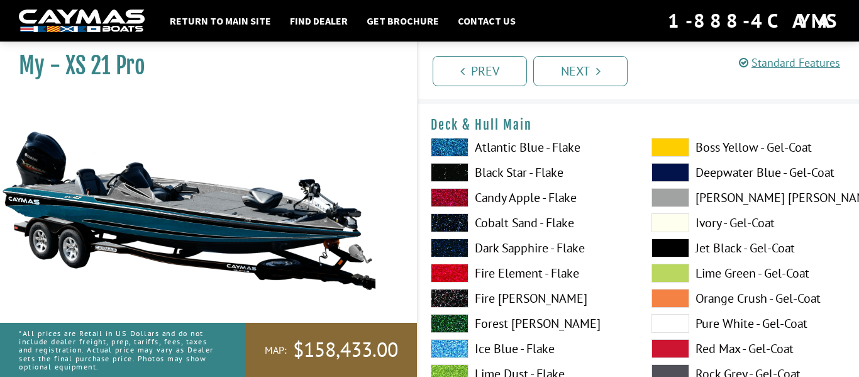
click at [448, 201] on span at bounding box center [450, 197] width 38 height 19
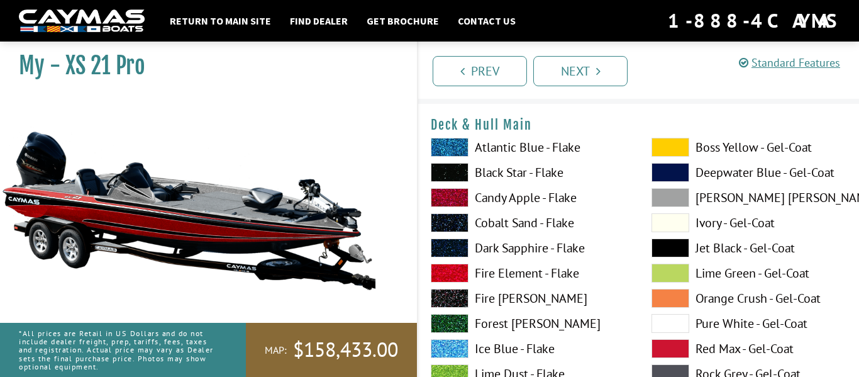
click at [450, 221] on span at bounding box center [450, 222] width 38 height 19
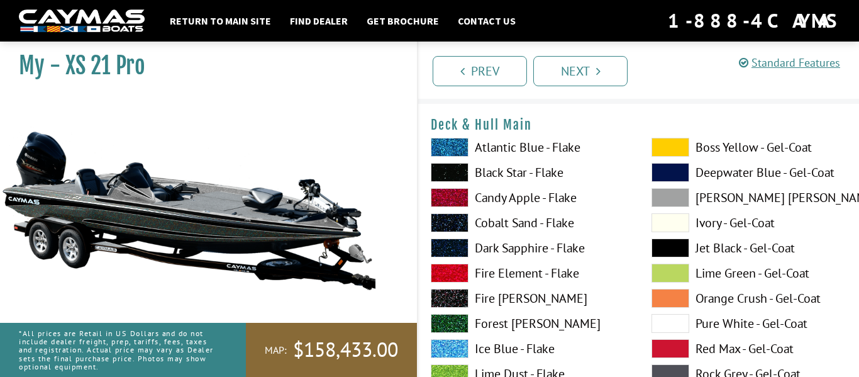
click at [450, 245] on span at bounding box center [450, 247] width 38 height 19
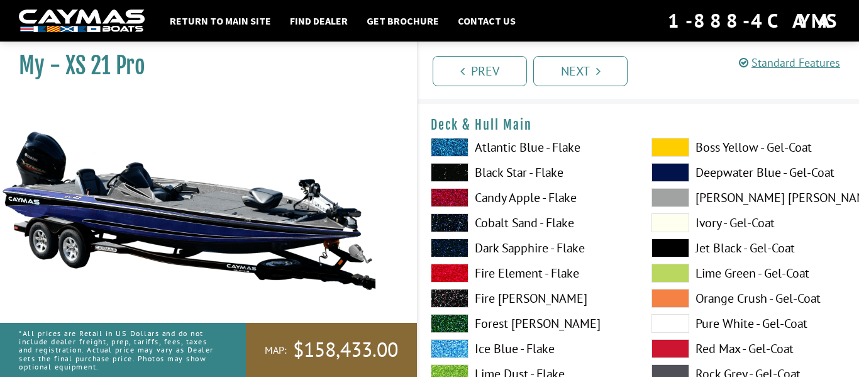
click at [444, 276] on span at bounding box center [450, 272] width 38 height 19
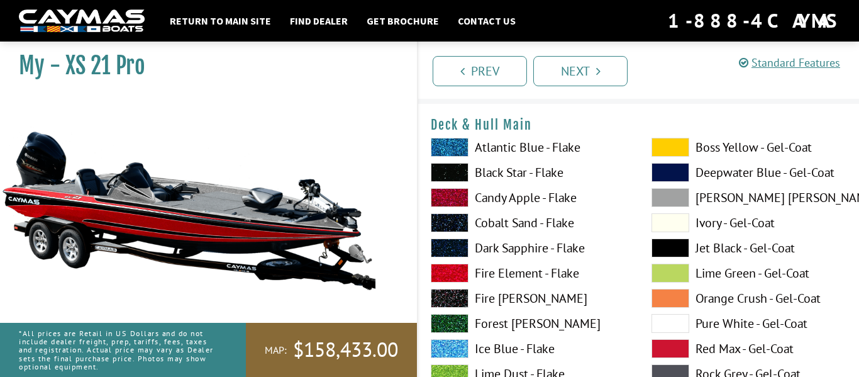
click at [451, 295] on span at bounding box center [450, 298] width 38 height 19
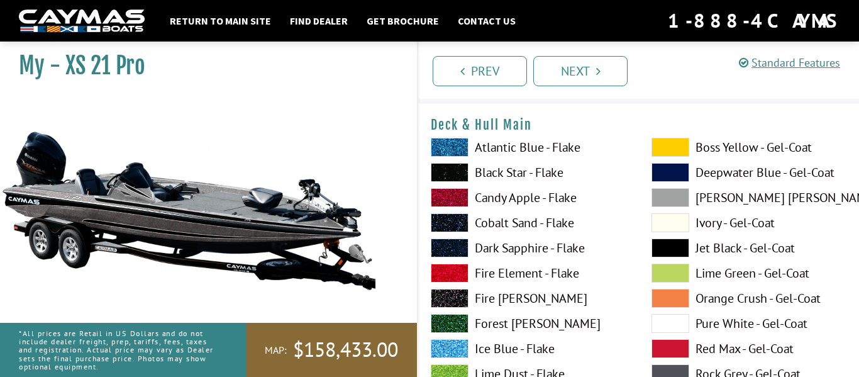
click at [458, 322] on span at bounding box center [450, 323] width 38 height 19
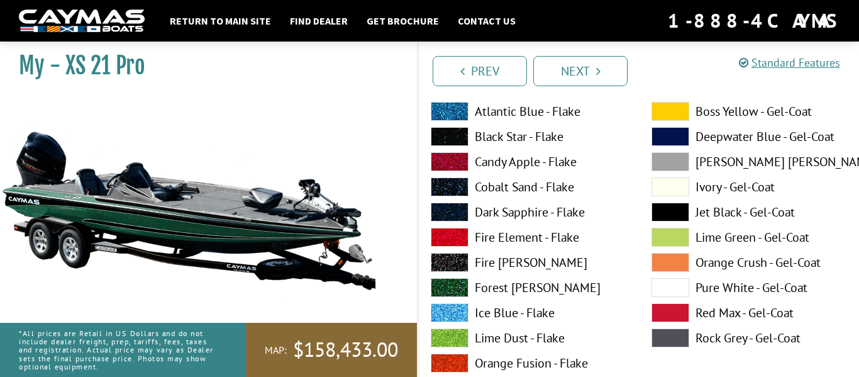
scroll to position [72, 0]
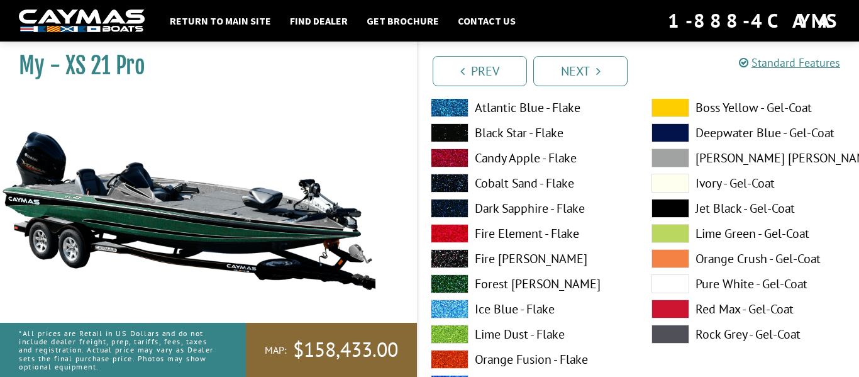
click at [446, 299] on span at bounding box center [450, 308] width 38 height 19
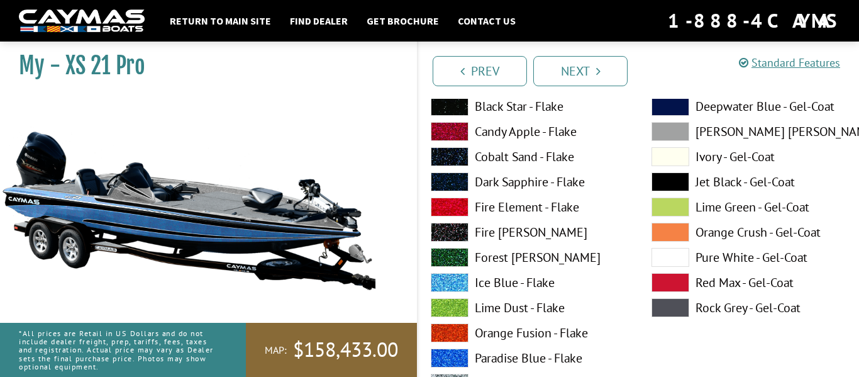
scroll to position [101, 0]
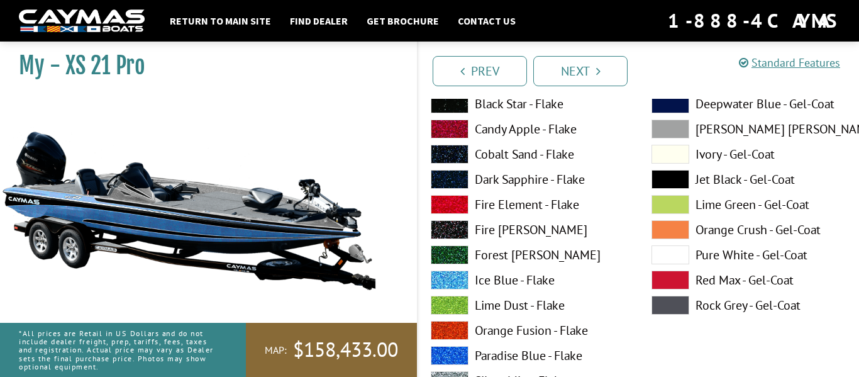
click at [447, 302] on span at bounding box center [450, 304] width 38 height 19
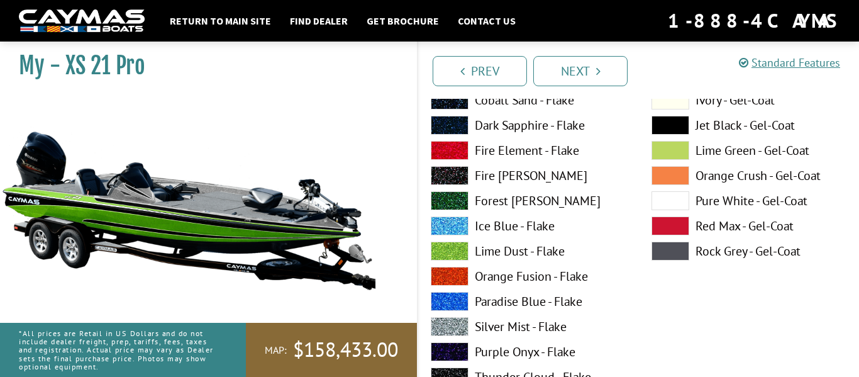
scroll to position [159, 0]
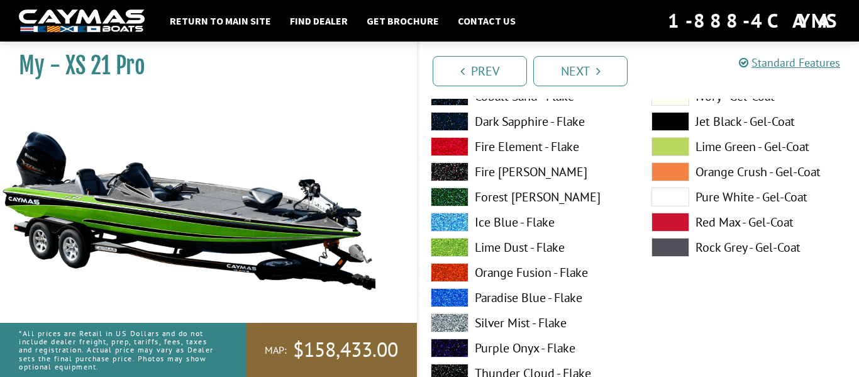
click at [446, 273] on span at bounding box center [450, 272] width 38 height 19
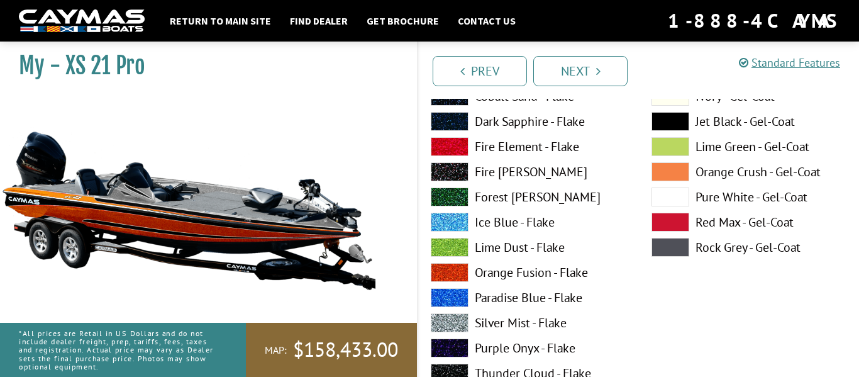
click at [451, 296] on span at bounding box center [450, 297] width 38 height 19
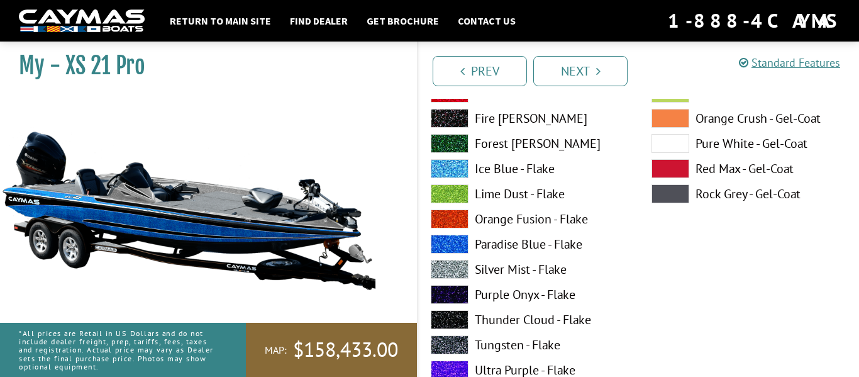
scroll to position [213, 0]
click at [450, 275] on span at bounding box center [450, 268] width 38 height 19
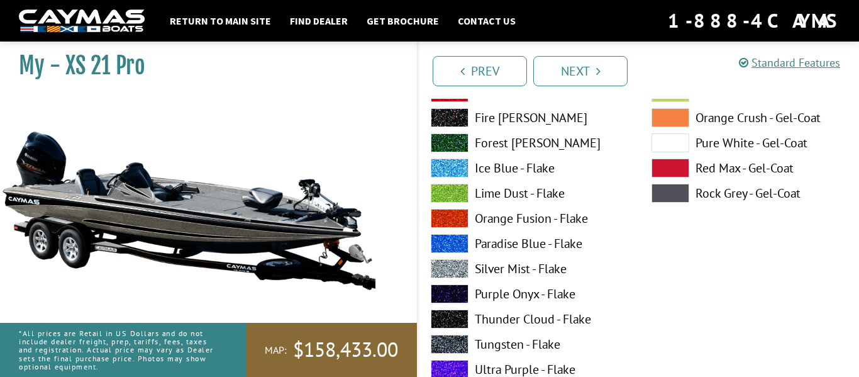
click at [452, 300] on span at bounding box center [450, 293] width 38 height 19
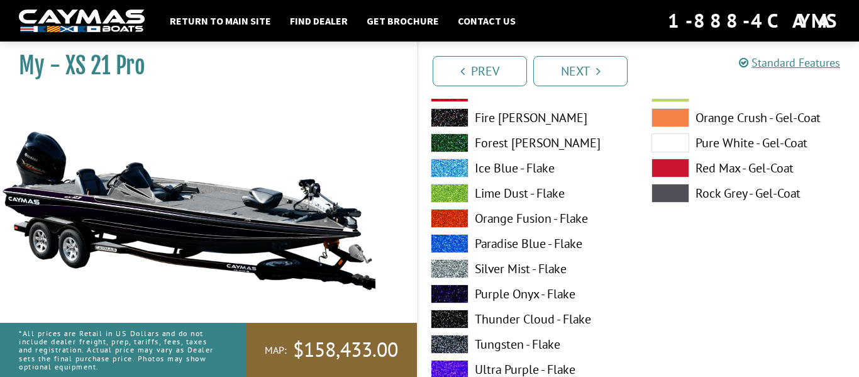
click at [455, 320] on span at bounding box center [450, 318] width 38 height 19
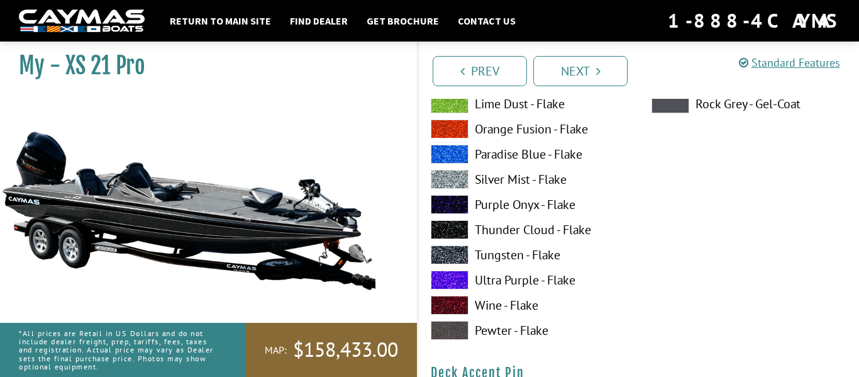
scroll to position [822, 0]
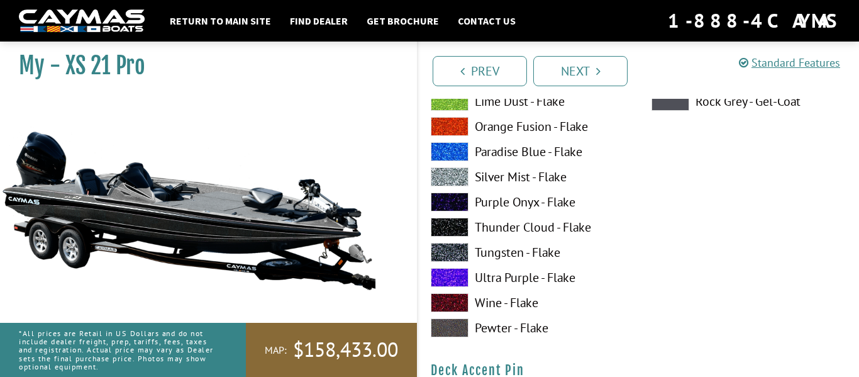
click at [457, 228] on span at bounding box center [450, 226] width 38 height 19
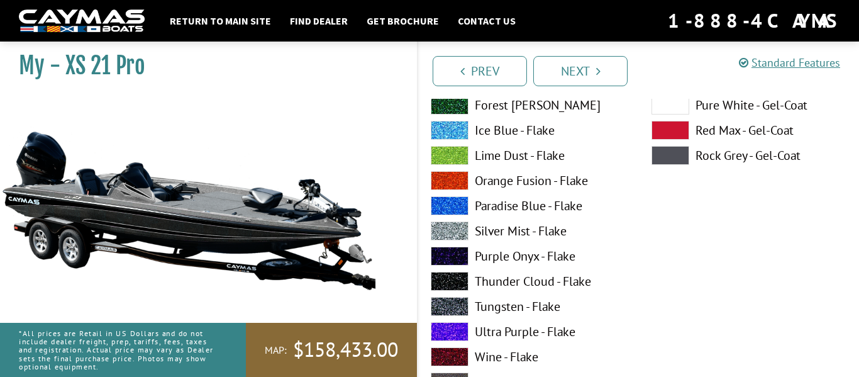
scroll to position [1287, 0]
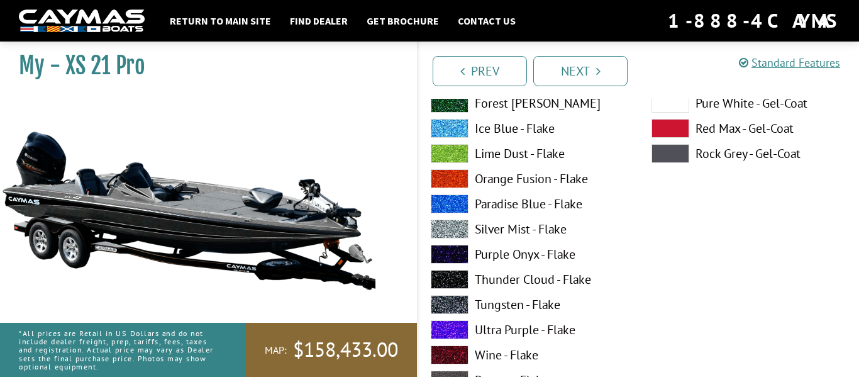
click at [446, 282] on span at bounding box center [450, 279] width 38 height 19
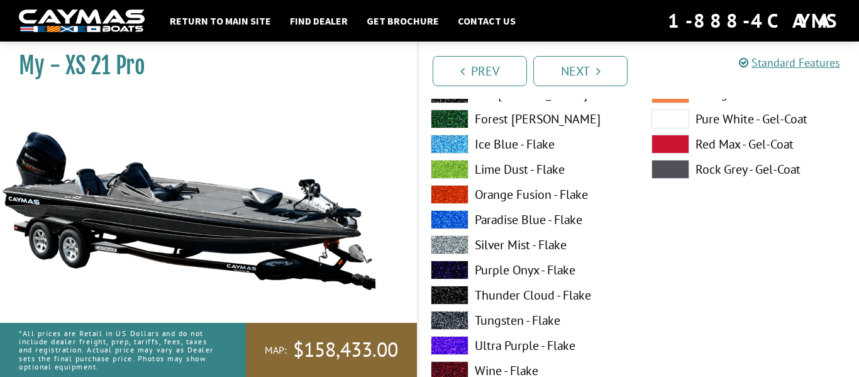
scroll to position [1793, 0]
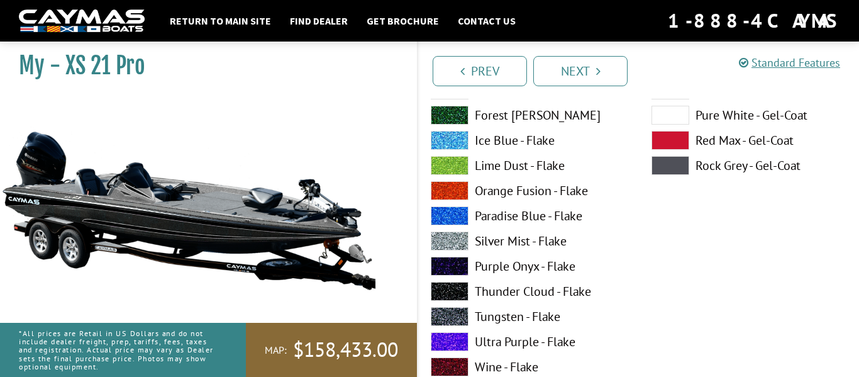
click at [446, 284] on span at bounding box center [450, 291] width 38 height 19
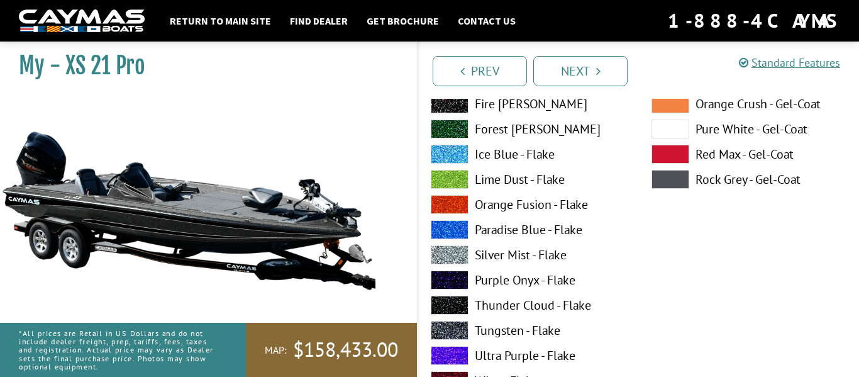
scroll to position [2298, 0]
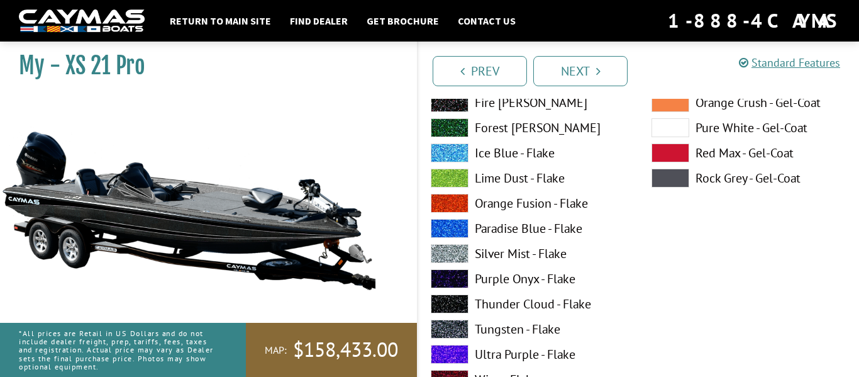
click at [454, 300] on span at bounding box center [450, 303] width 38 height 19
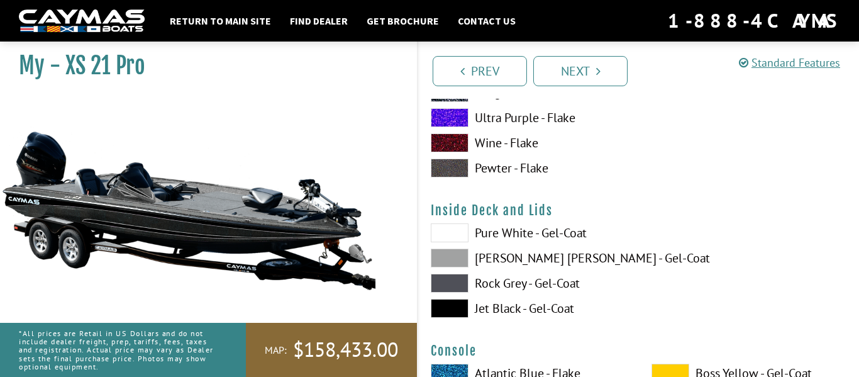
scroll to position [2535, 0]
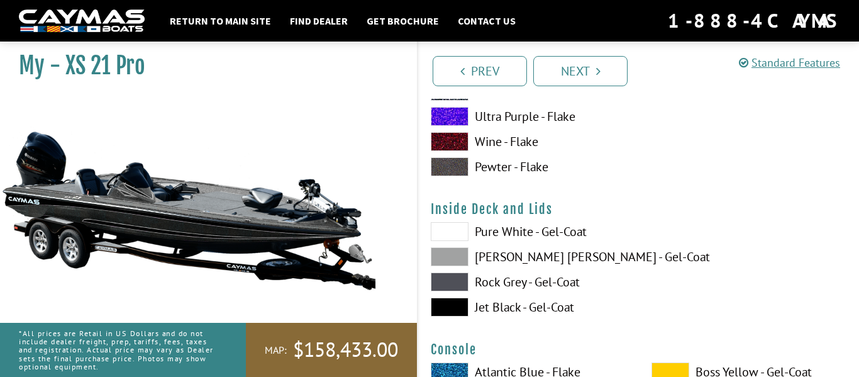
click at [455, 303] on span at bounding box center [450, 306] width 38 height 19
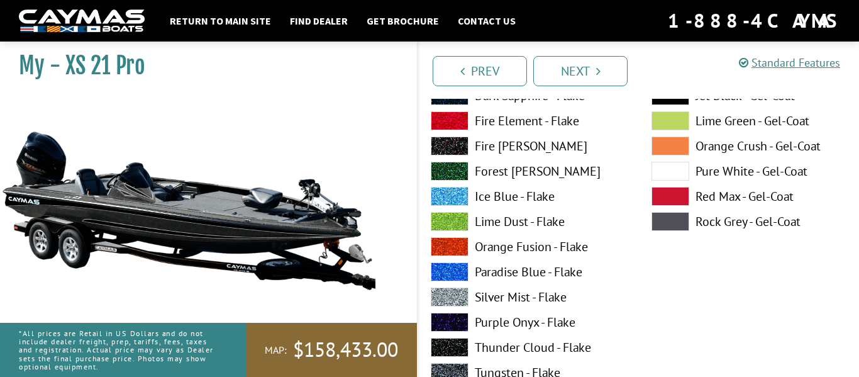
scroll to position [2913, 0]
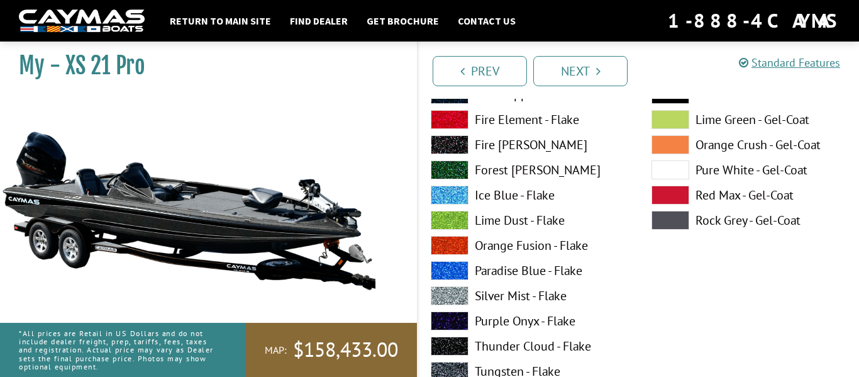
click at [445, 344] on span at bounding box center [450, 345] width 38 height 19
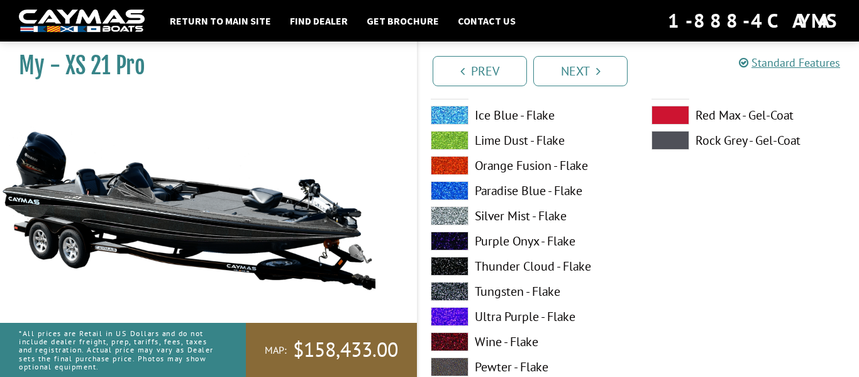
scroll to position [3513, 0]
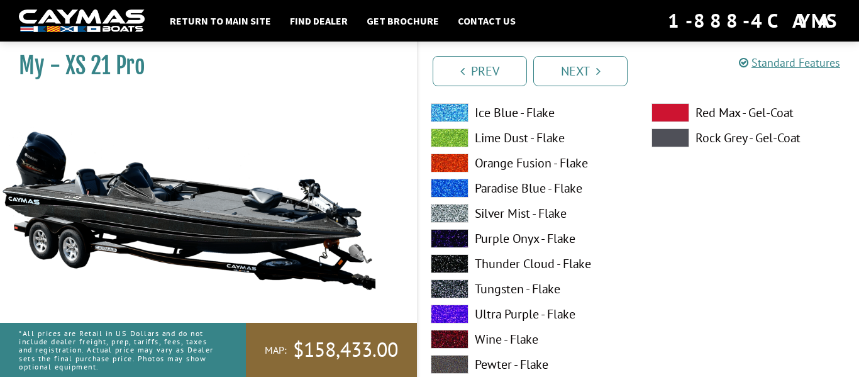
click at [448, 256] on span at bounding box center [450, 263] width 38 height 19
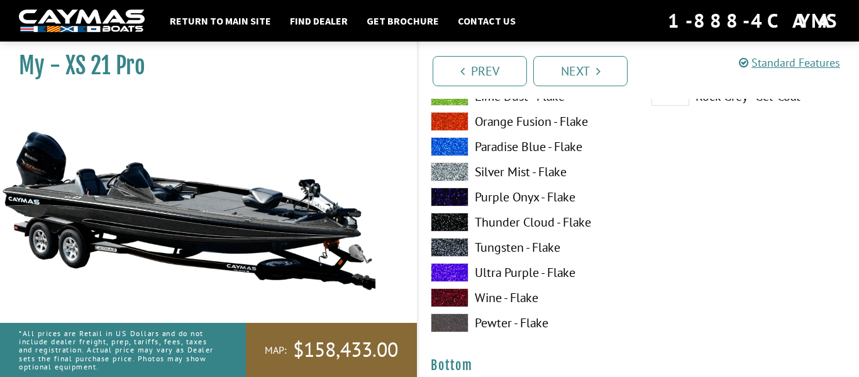
scroll to position [4074, 0]
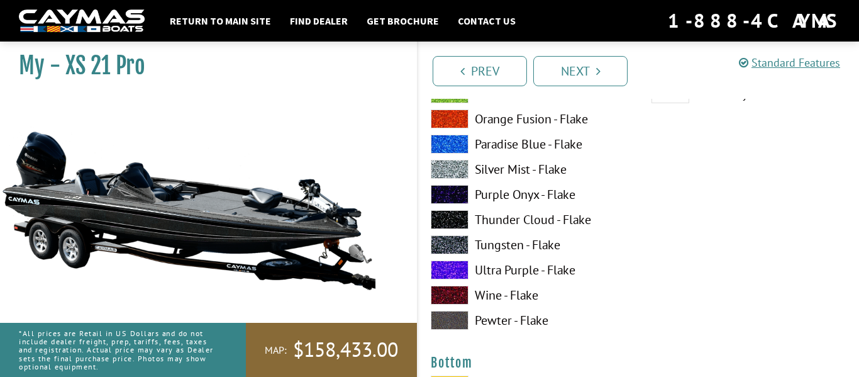
click at [451, 214] on span at bounding box center [450, 219] width 38 height 19
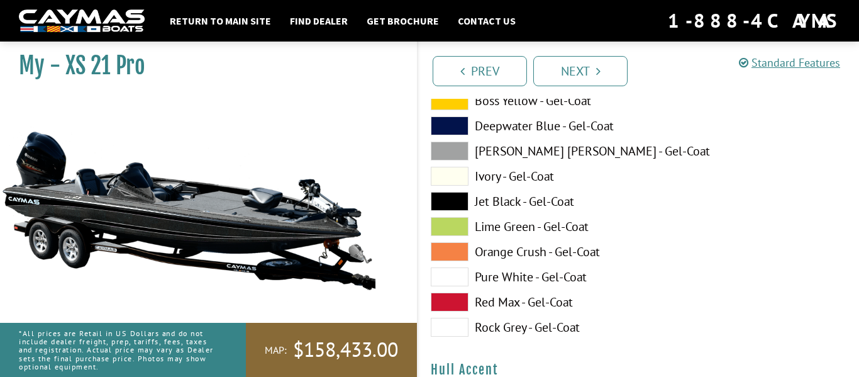
scroll to position [4359, 0]
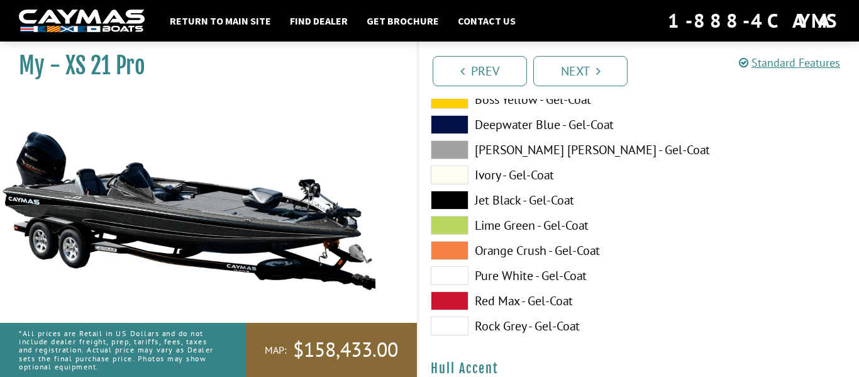
click at [445, 198] on span at bounding box center [450, 199] width 38 height 19
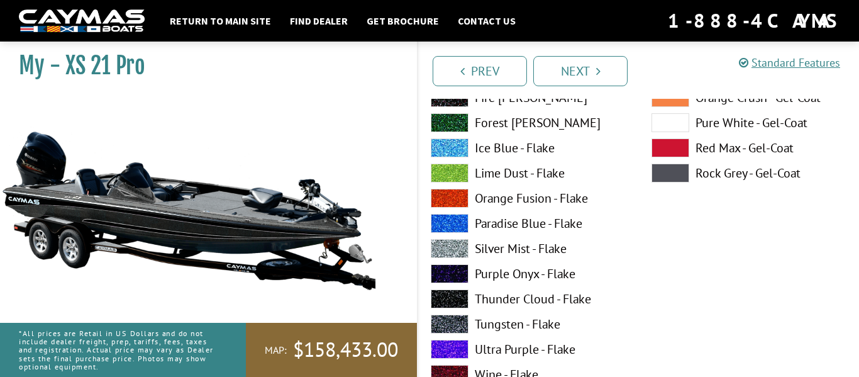
scroll to position [4804, 0]
click at [453, 296] on span at bounding box center [450, 298] width 38 height 19
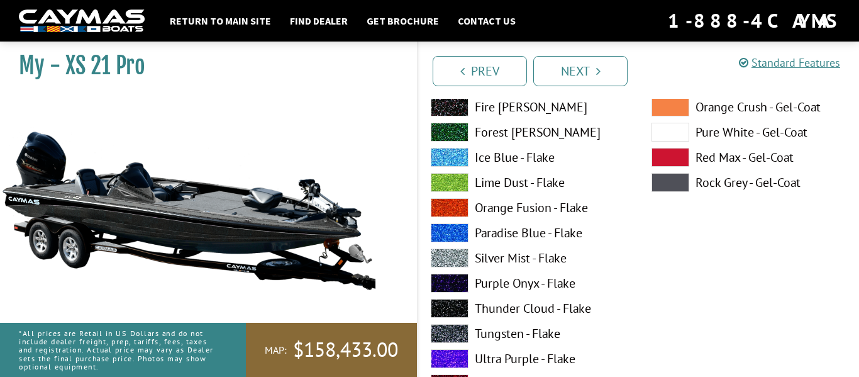
scroll to position [5314, 0]
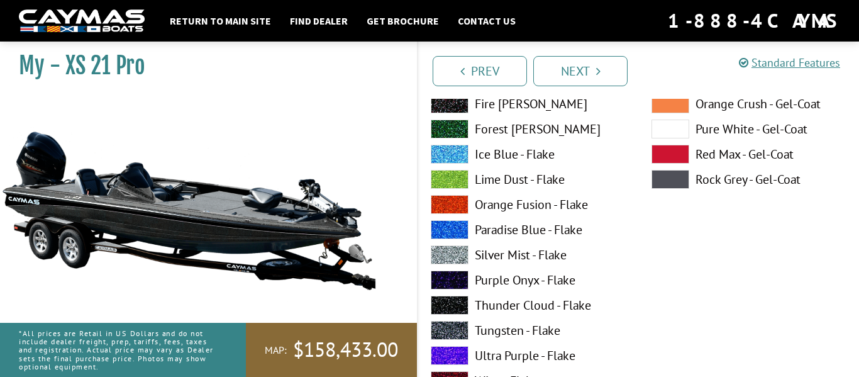
click at [451, 302] on span at bounding box center [450, 304] width 38 height 19
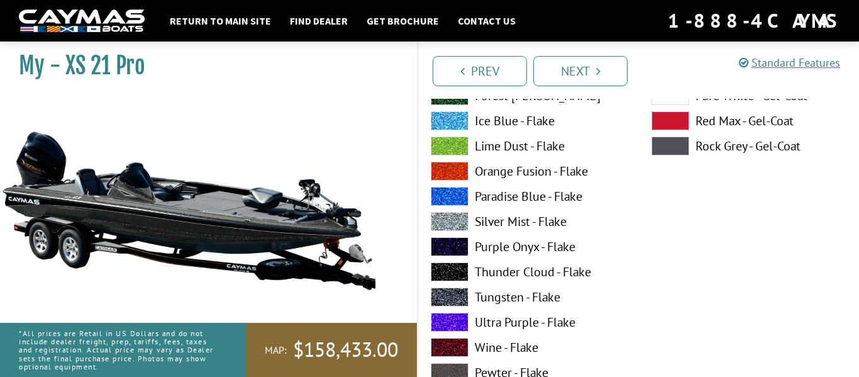
scroll to position [5867, 0]
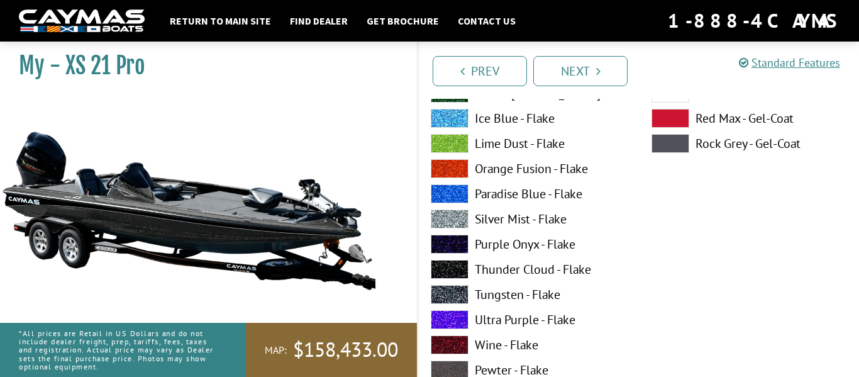
click at [449, 267] on span at bounding box center [450, 269] width 38 height 19
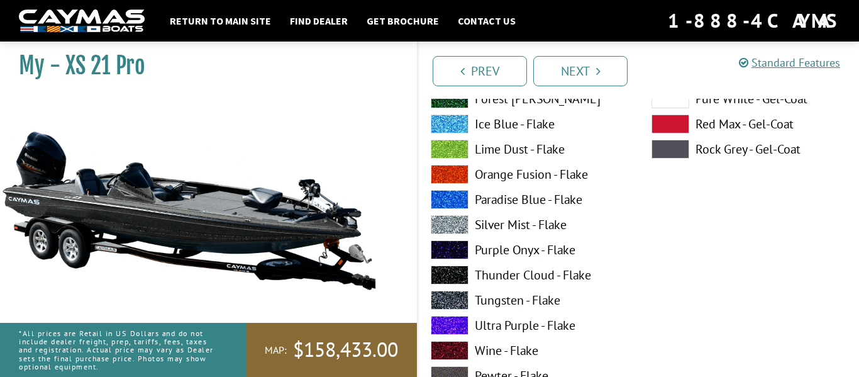
scroll to position [6380, 0]
click at [451, 273] on span at bounding box center [450, 274] width 38 height 19
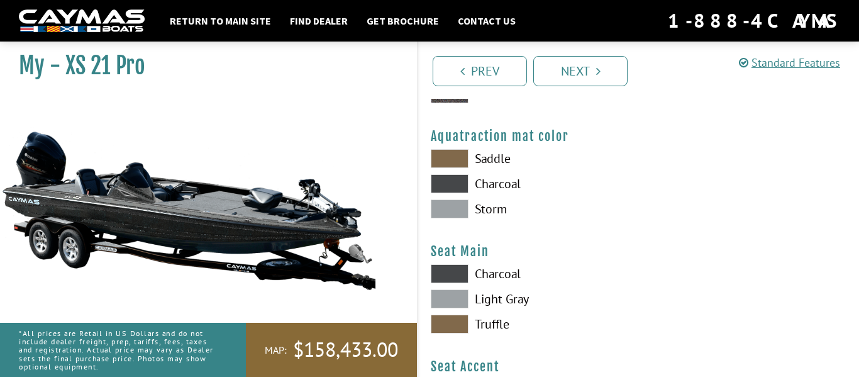
scroll to position [6666, 0]
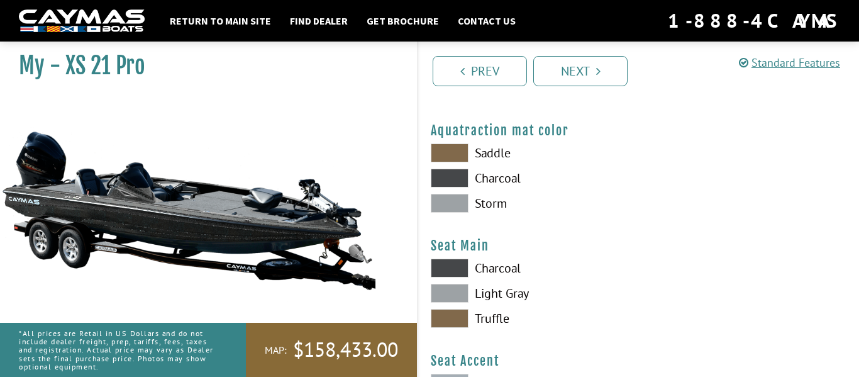
click at [460, 199] on span at bounding box center [450, 203] width 38 height 19
click at [461, 178] on span at bounding box center [450, 177] width 38 height 19
click at [458, 151] on span at bounding box center [450, 152] width 38 height 19
click at [458, 174] on span at bounding box center [450, 177] width 38 height 19
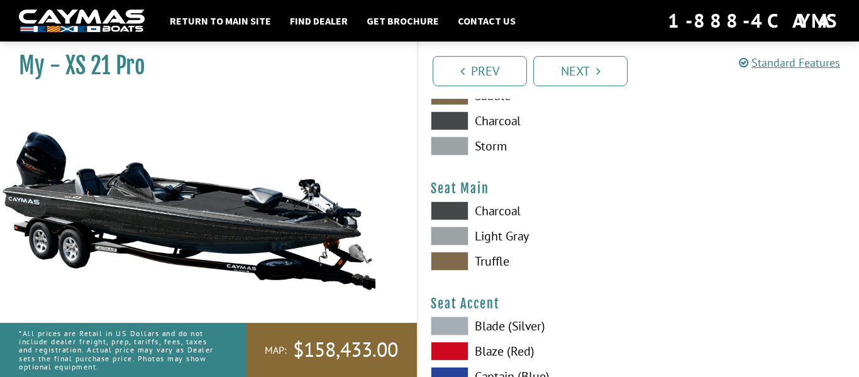
scroll to position [6730, 0]
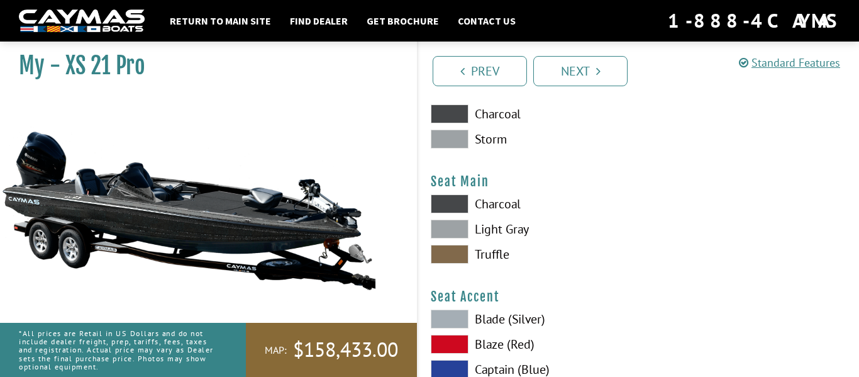
click at [460, 207] on span at bounding box center [450, 203] width 38 height 19
click at [457, 229] on span at bounding box center [450, 228] width 38 height 19
click at [449, 200] on span at bounding box center [450, 203] width 38 height 19
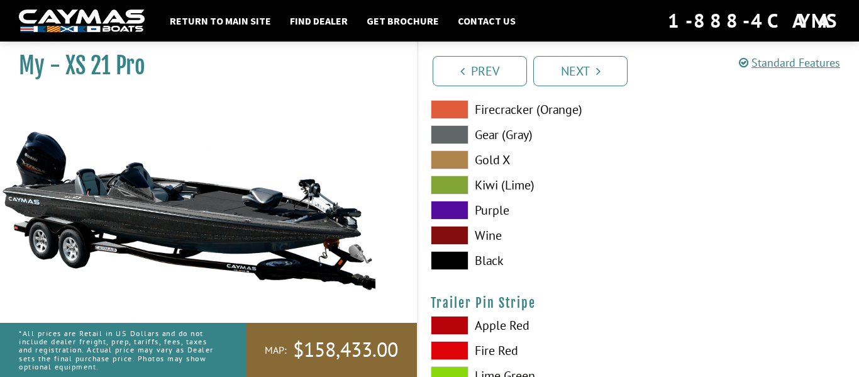
scroll to position [7042, 0]
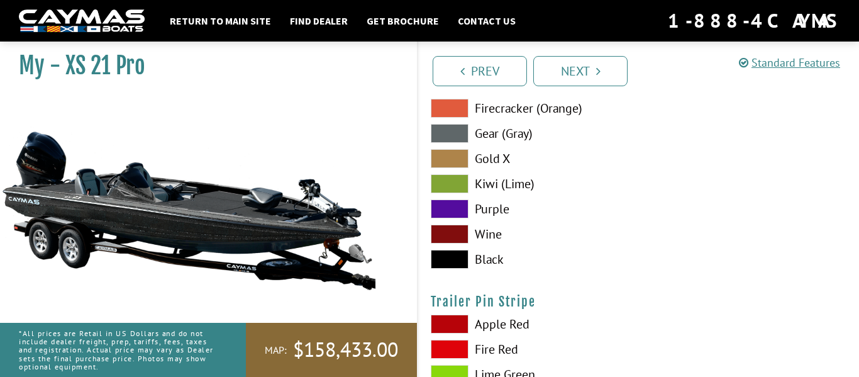
click at [448, 265] on span at bounding box center [450, 259] width 38 height 19
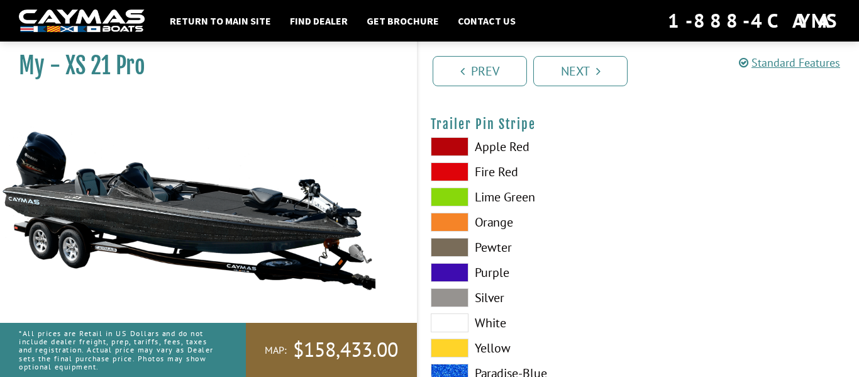
scroll to position [7287, 0]
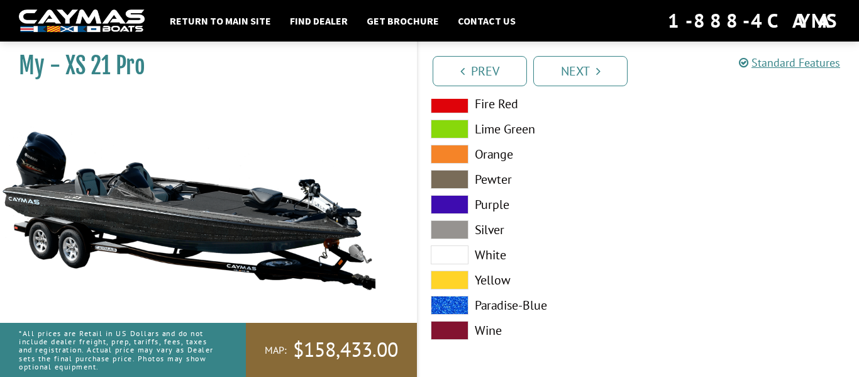
click at [441, 310] on span at bounding box center [450, 304] width 38 height 19
click at [452, 328] on span at bounding box center [450, 330] width 38 height 19
click at [453, 300] on span at bounding box center [450, 304] width 38 height 19
click at [453, 275] on span at bounding box center [450, 279] width 38 height 19
click at [459, 231] on span at bounding box center [450, 229] width 38 height 19
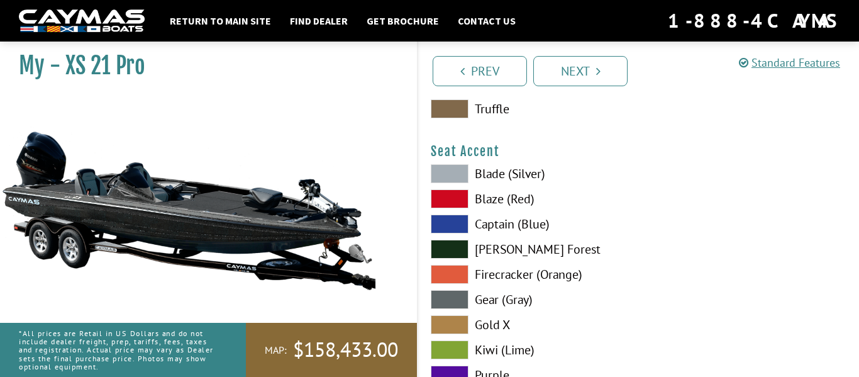
scroll to position [6878, 0]
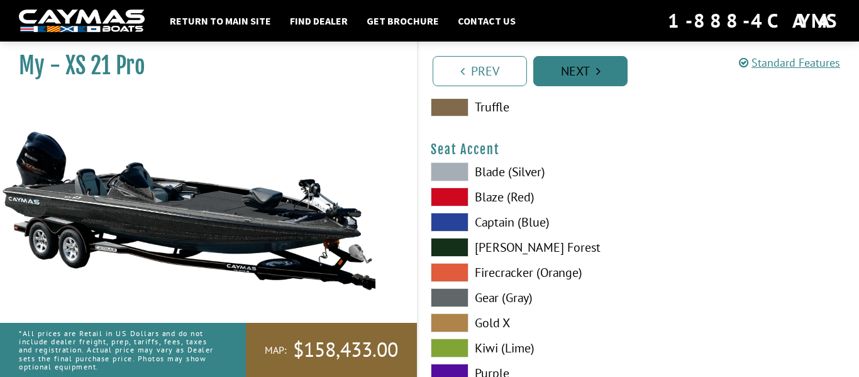
click at [588, 69] on link "Next" at bounding box center [580, 71] width 94 height 30
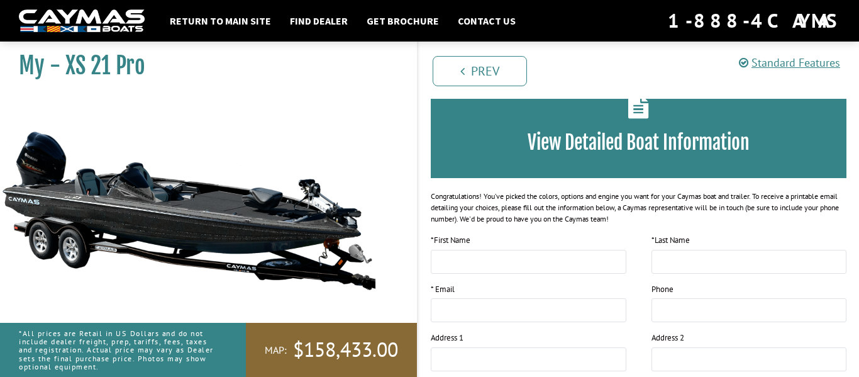
scroll to position [75, 0]
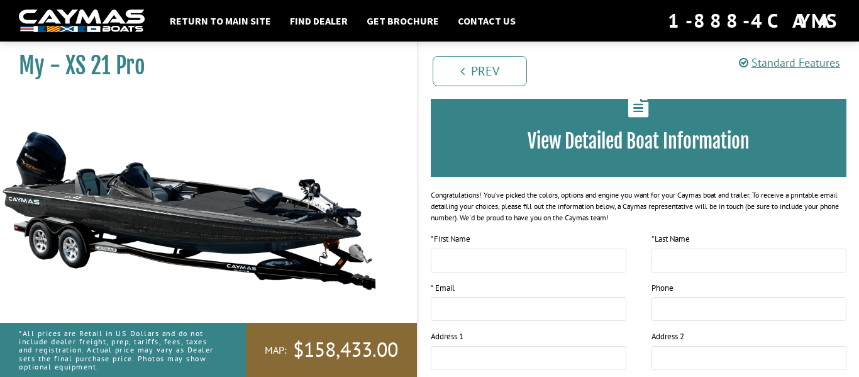
click at [12, 7] on div "Return to main site Find Dealer Get Brochure Contact Us 1-888-4CAYMAS" at bounding box center [429, 21] width 859 height 28
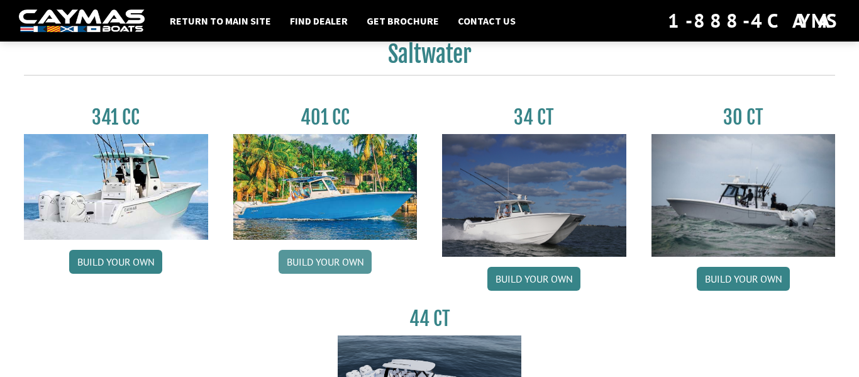
scroll to position [573, 0]
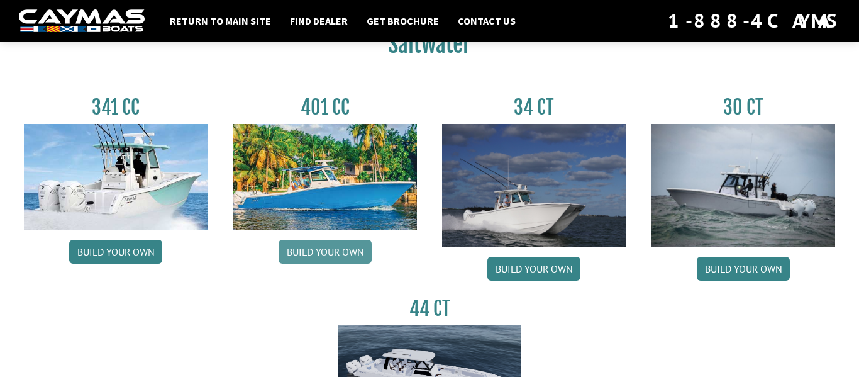
click at [338, 253] on link "Build your own" at bounding box center [324, 251] width 93 height 24
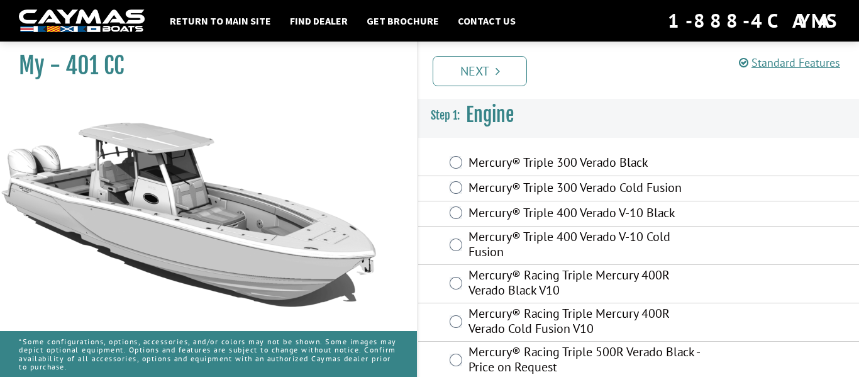
click at [611, 184] on label "Mercury® Triple 300 Verado Cold Fusion" at bounding box center [585, 189] width 234 height 18
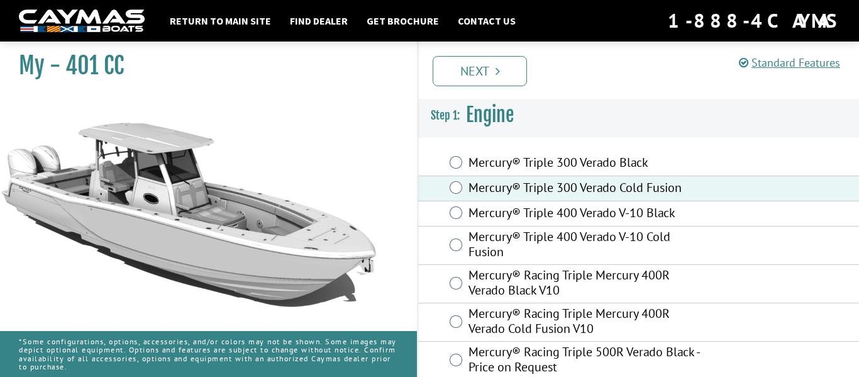
click at [616, 202] on div "Mercury® Triple 400 Verado V-10 Black" at bounding box center [638, 213] width 441 height 25
click at [622, 214] on label "Mercury® Triple 400 Verado V-10 Black" at bounding box center [585, 214] width 234 height 18
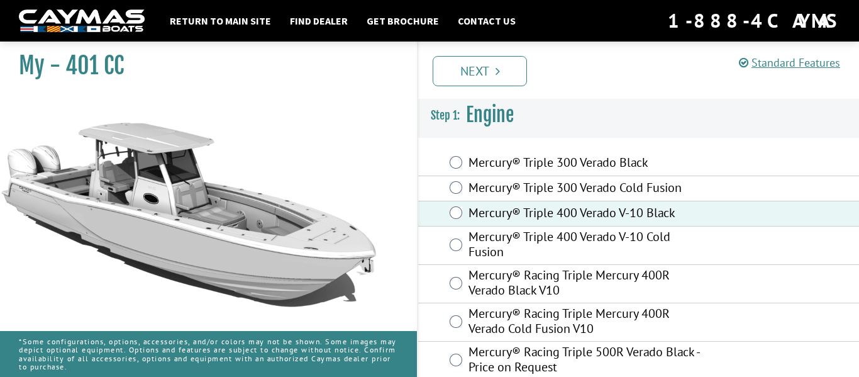
click at [604, 282] on label "Mercury® Racing Triple Mercury 400R Verado Black V10" at bounding box center [585, 283] width 234 height 33
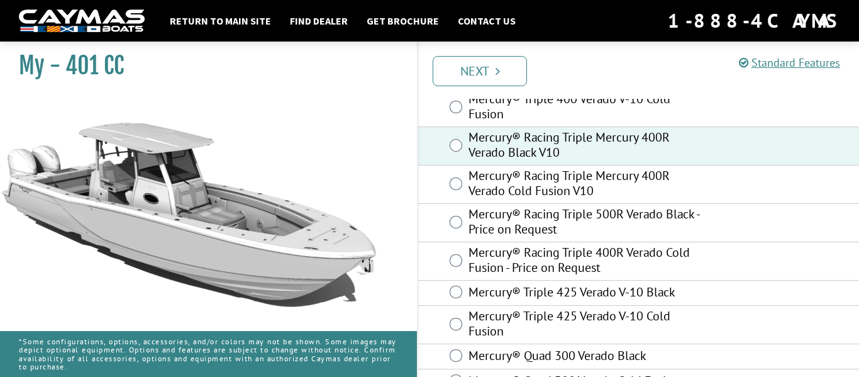
scroll to position [137, 0]
click at [605, 231] on label "Mercury® Racing Triple 500R Verado Black - Price on Request" at bounding box center [585, 223] width 234 height 33
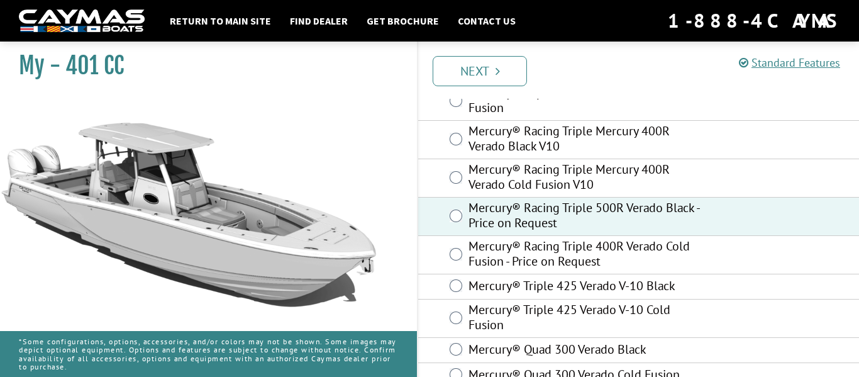
scroll to position [141, 0]
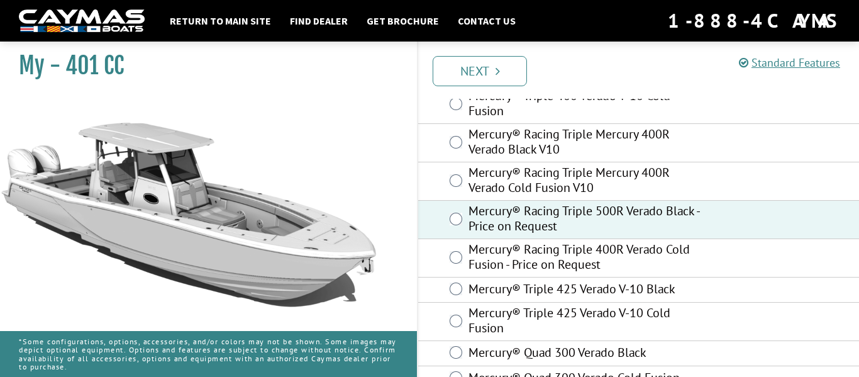
click at [453, 54] on li "Next" at bounding box center [479, 70] width 94 height 32
click at [463, 62] on link "Next" at bounding box center [479, 71] width 94 height 30
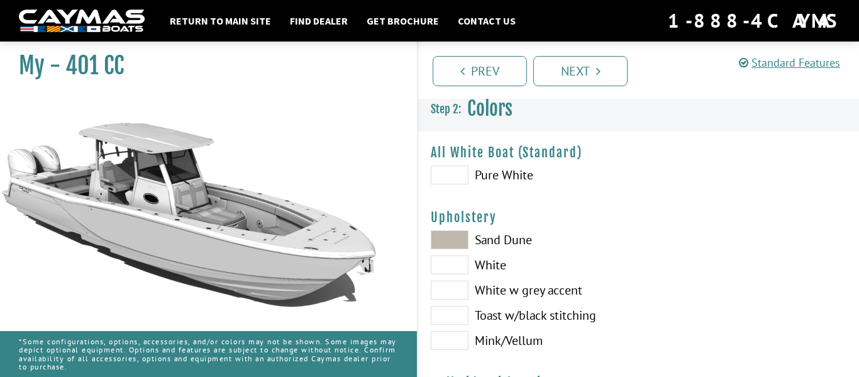
scroll to position [6, 0]
